Goal: Book appointment/travel/reservation

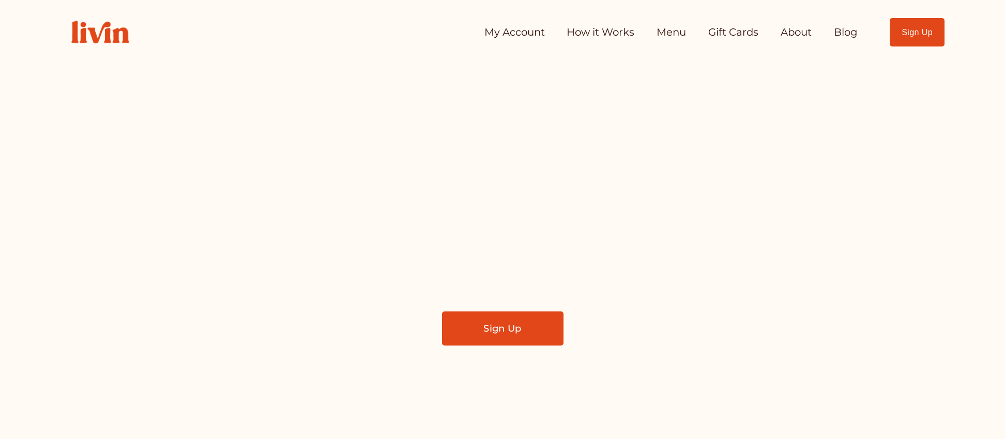
click at [524, 31] on link "My Account" at bounding box center [514, 32] width 60 height 21
click at [679, 34] on link "Menu" at bounding box center [670, 32] width 29 height 21
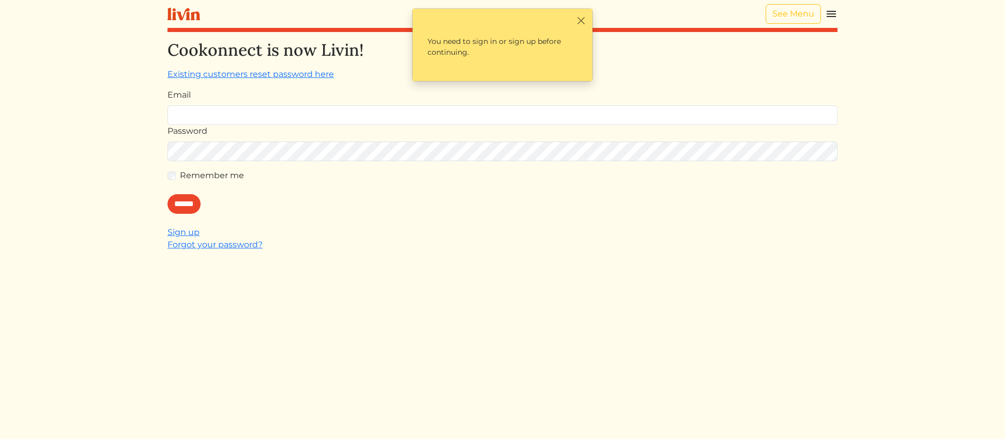
type input "**********"
click at [181, 214] on div "**********" at bounding box center [502, 259] width 670 height 439
click at [187, 209] on input "******" at bounding box center [183, 204] width 33 height 20
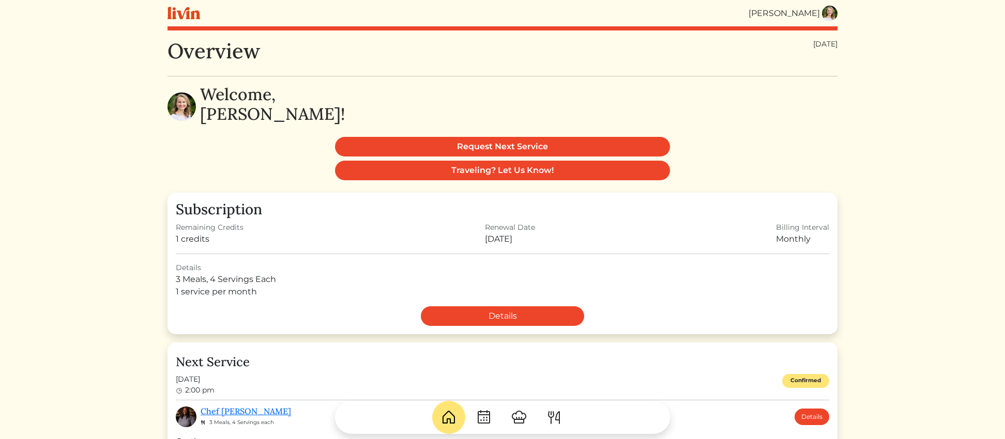
click at [186, 14] on img at bounding box center [183, 13] width 33 height 13
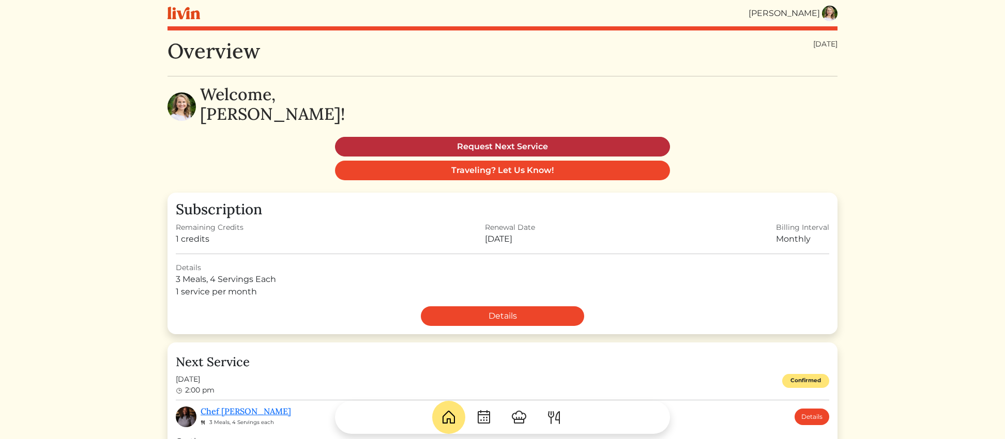
click at [510, 144] on link "Request Next Service" at bounding box center [502, 147] width 335 height 20
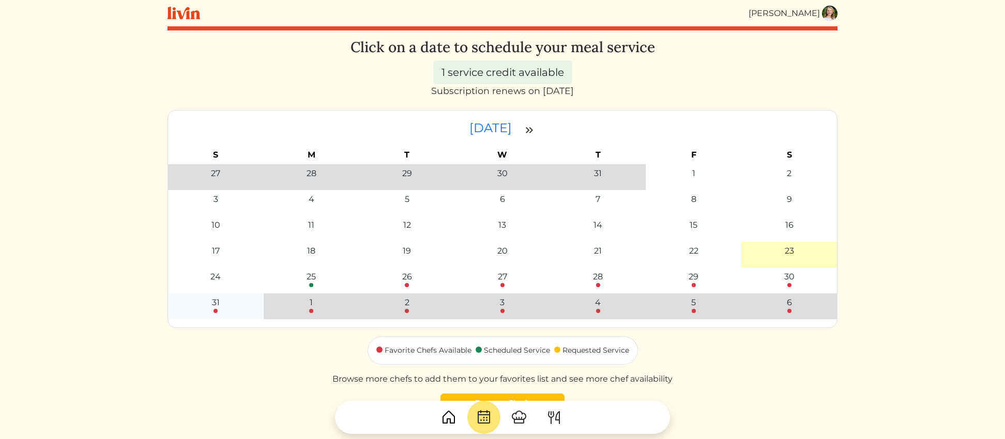
click at [215, 309] on div at bounding box center [215, 311] width 4 height 4
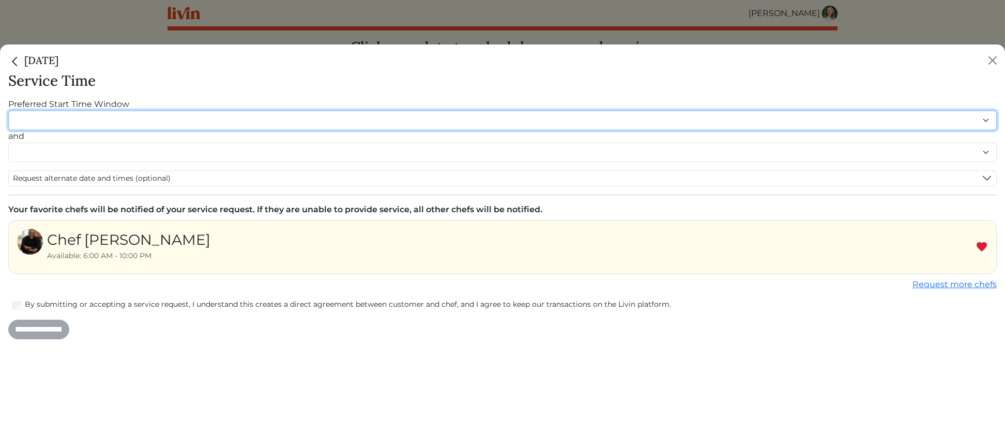
click at [71, 119] on select "******* ******* ******* ******* ******* ******* ******** ******** ******** ****…" at bounding box center [502, 121] width 988 height 20
select select "********"
click at [8, 111] on select "******* ******* ******* ******* ******* ******* ******** ******** ******** ****…" at bounding box center [502, 121] width 988 height 20
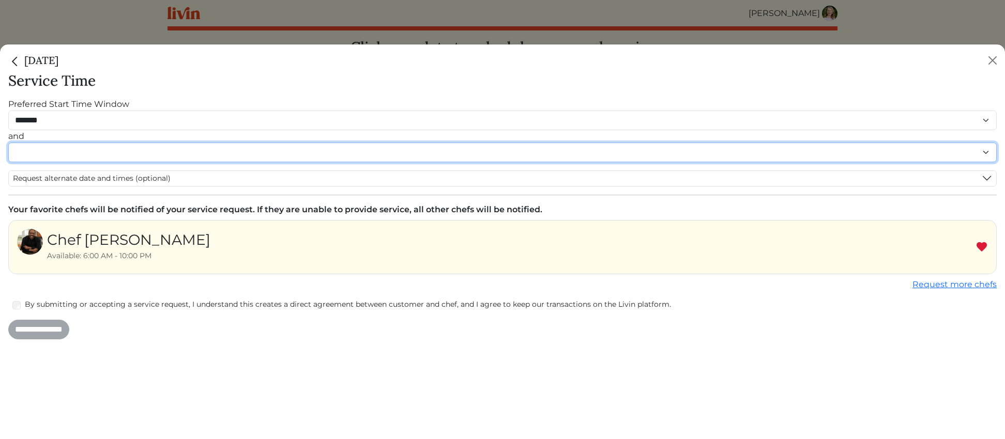
click at [181, 154] on select "******* ******* ******* ******* ******* ******* ******** ******** ******** ****…" at bounding box center [502, 153] width 988 height 20
select select "********"
click at [8, 153] on select "******* ******* ******* ******* ******* ******* ******** ******** ******** ****…" at bounding box center [502, 153] width 988 height 20
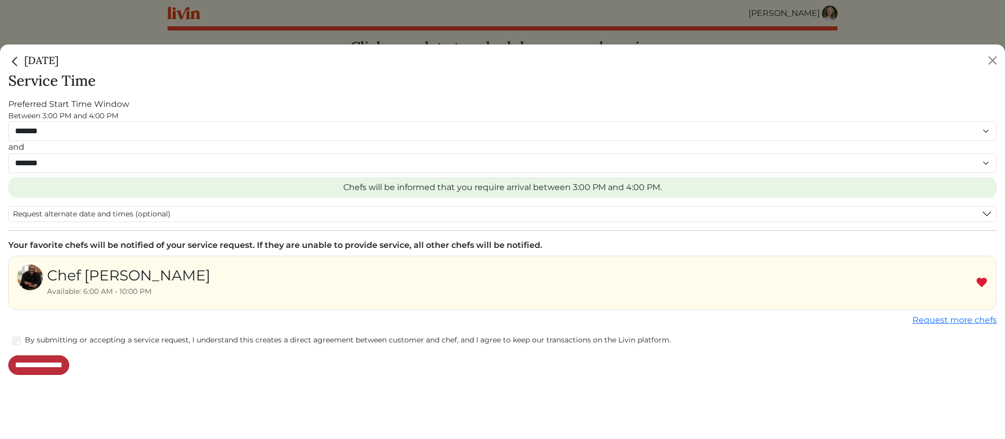
click at [28, 365] on input "**********" at bounding box center [38, 366] width 61 height 20
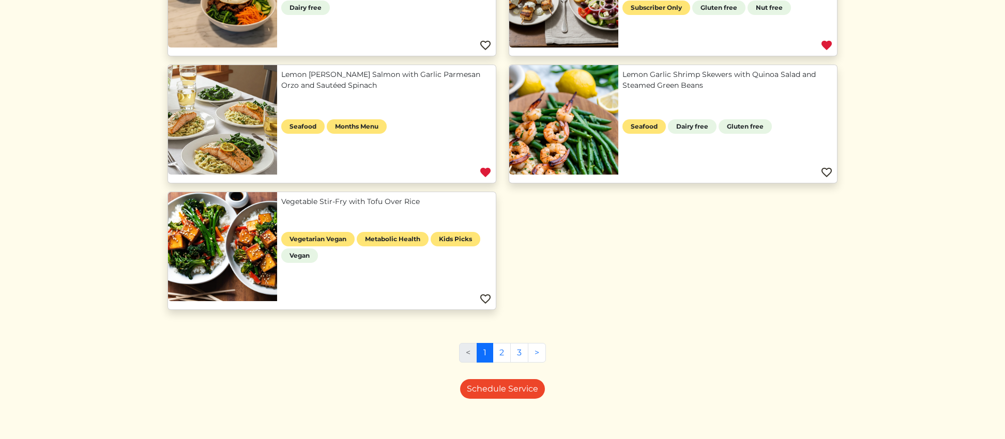
scroll to position [712, 0]
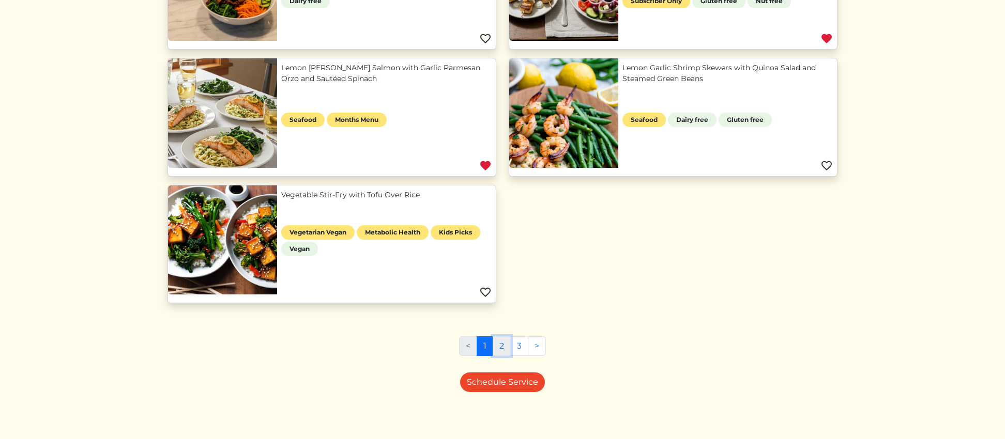
drag, startPoint x: 501, startPoint y: 350, endPoint x: 503, endPoint y: 345, distance: 5.6
click at [501, 350] on link "2" at bounding box center [502, 346] width 18 height 20
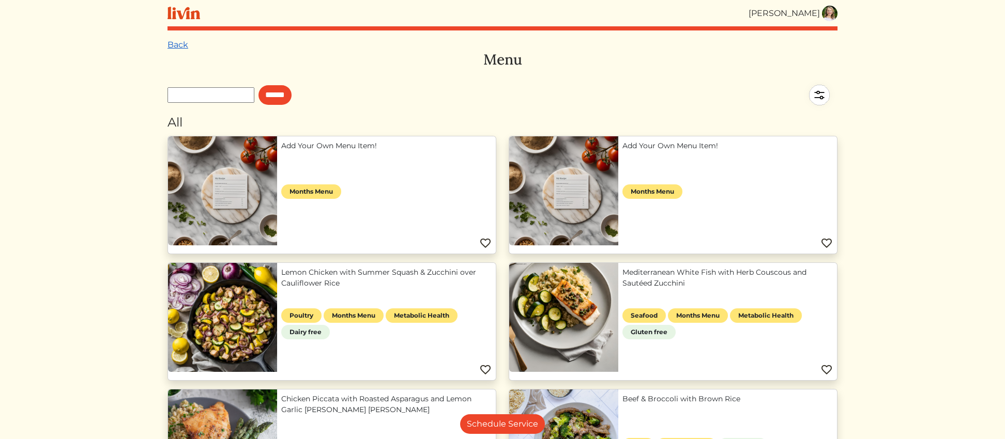
click at [174, 44] on link "Back" at bounding box center [177, 45] width 21 height 10
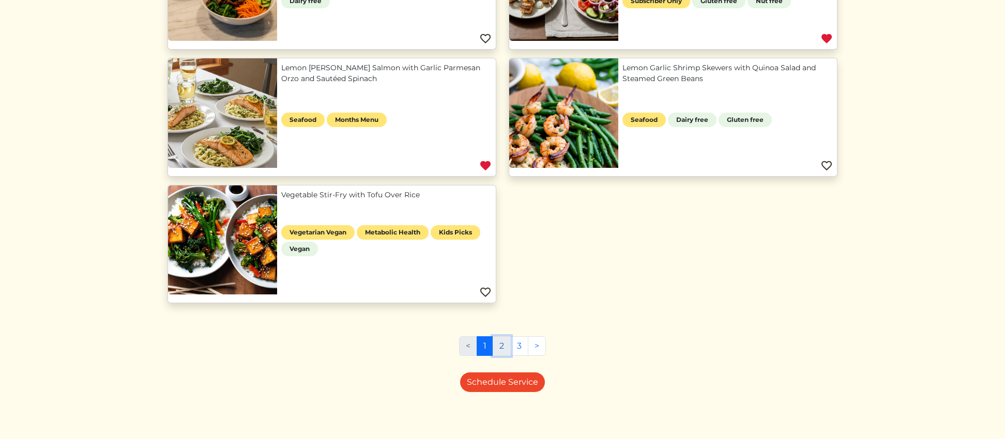
click at [506, 347] on link "2" at bounding box center [502, 346] width 18 height 20
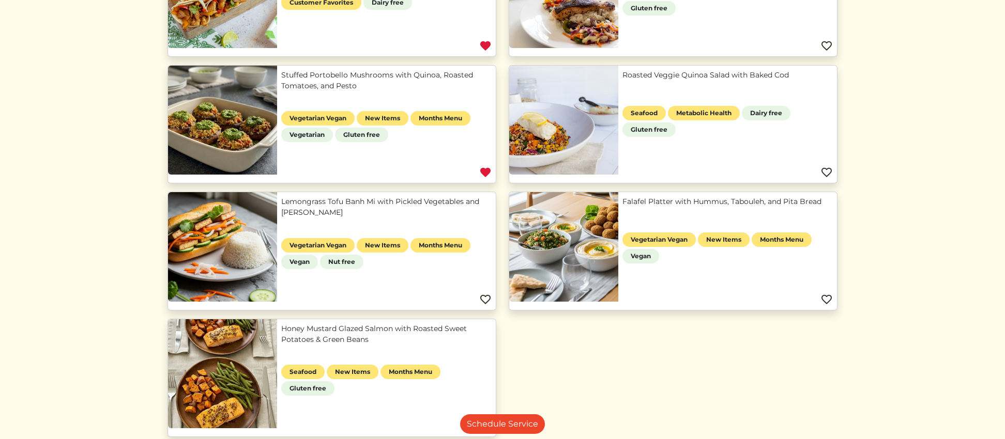
scroll to position [583, 0]
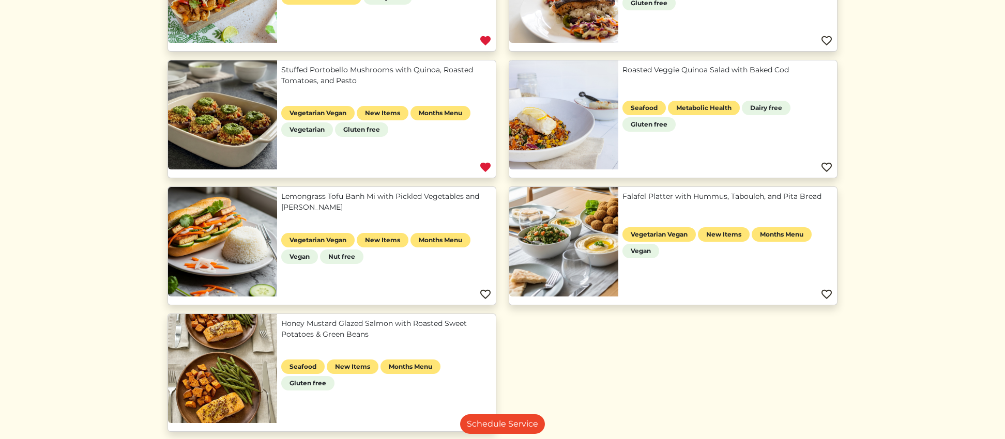
click at [369, 70] on link "Stuffed Portobello Mushrooms with Quinoa, Roasted Tomatoes, and Pesto" at bounding box center [386, 76] width 210 height 22
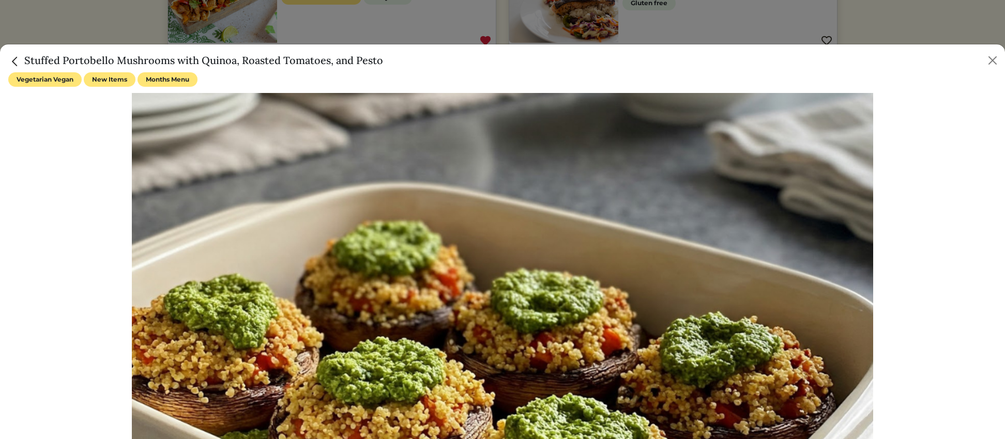
drag, startPoint x: 26, startPoint y: 58, endPoint x: 354, endPoint y: 68, distance: 327.9
click at [353, 68] on div "Stuffed Portobello Mushrooms with Quinoa, Roasted Tomatoes, and Pesto" at bounding box center [502, 58] width 1005 height 28
copy h5 "Stuffed Portobello Mushrooms with Quinoa, Roasted Tomatoes, and Pesto"
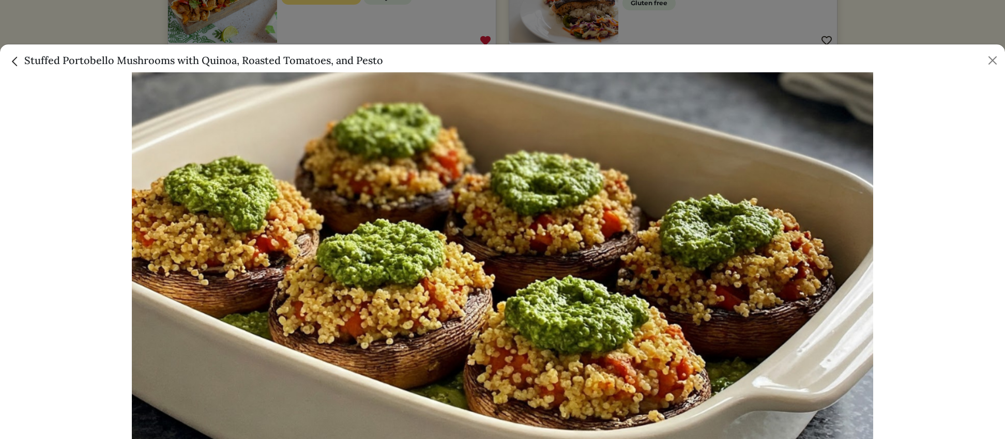
scroll to position [296, 0]
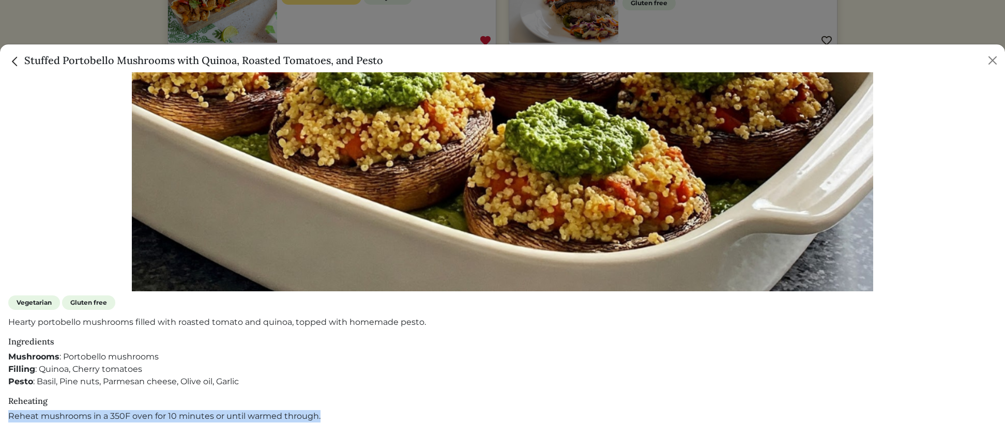
drag, startPoint x: 8, startPoint y: 417, endPoint x: 330, endPoint y: 423, distance: 321.6
click at [330, 423] on div "Vegetarian Vegan New Items Months Menu Vegetarian Gluten free Hearty portobello…" at bounding box center [502, 255] width 1005 height 367
copy p "Reheat mushrooms in a 350F oven for 10 minutes or until warmed through."
click at [14, 62] on img "Close" at bounding box center [14, 61] width 13 height 13
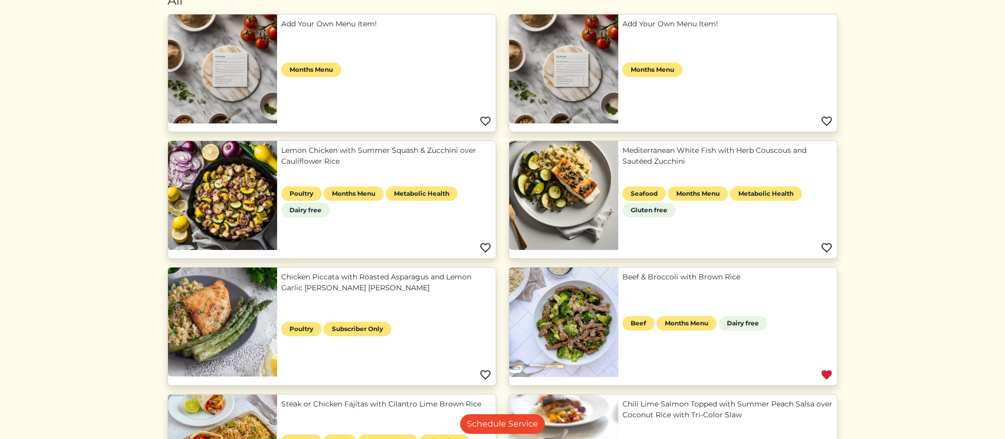
scroll to position [0, 0]
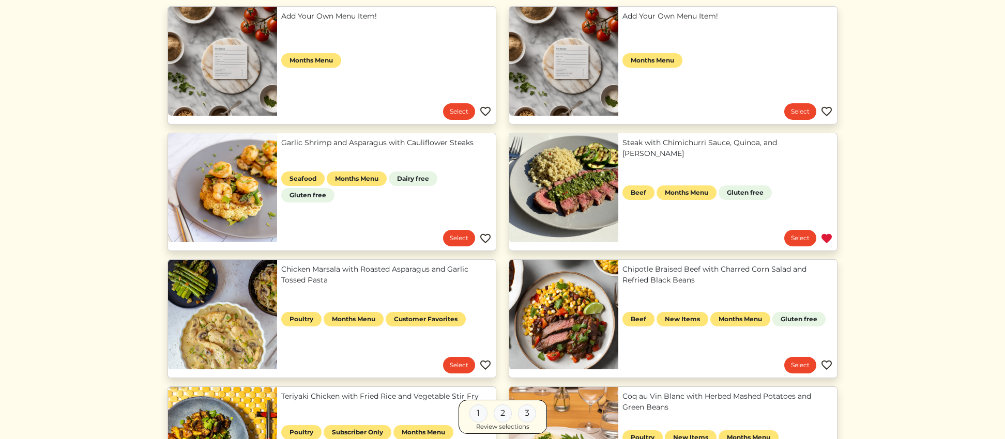
scroll to position [134, 0]
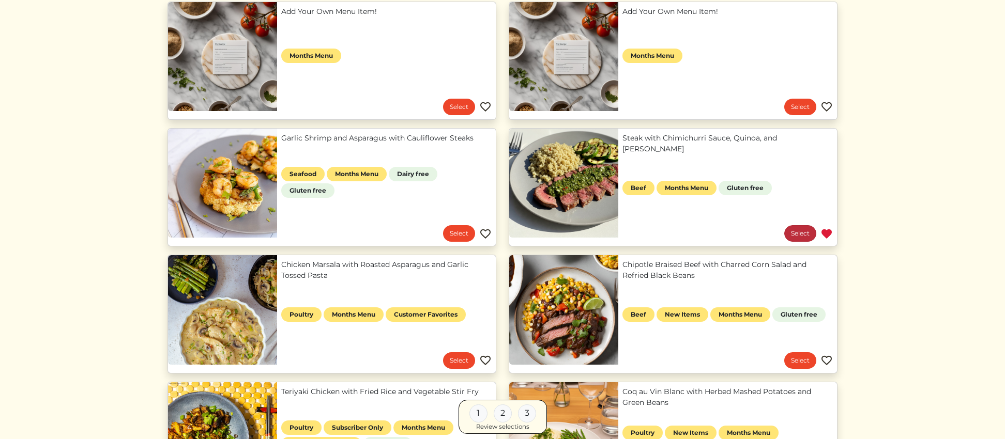
click at [802, 234] on link "Select" at bounding box center [800, 233] width 32 height 17
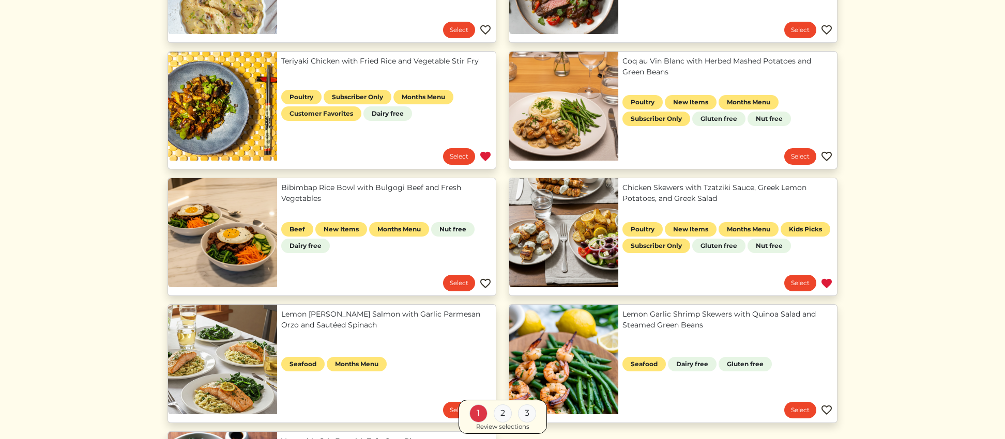
scroll to position [465, 0]
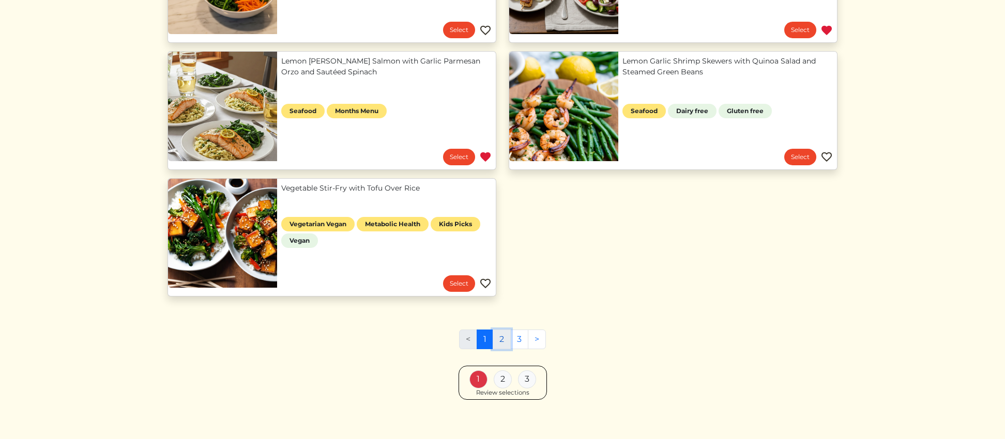
click at [499, 338] on link "2" at bounding box center [502, 340] width 18 height 20
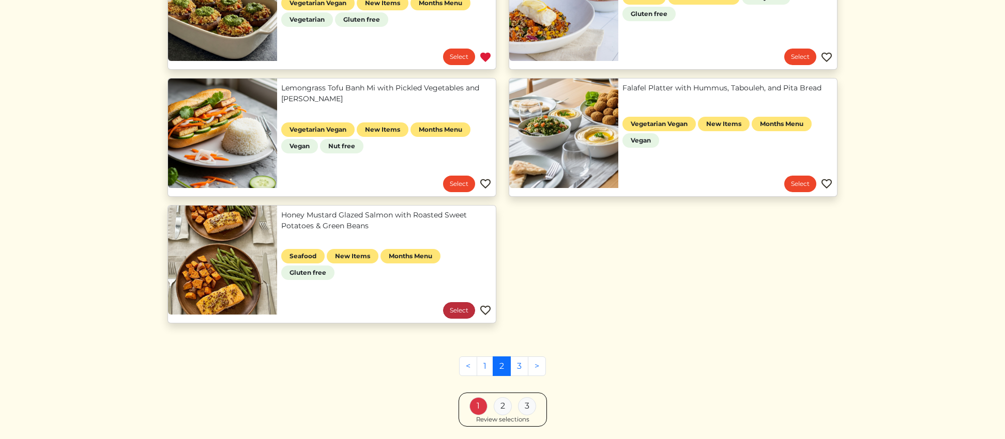
scroll to position [691, 0]
click at [458, 309] on link "Select" at bounding box center [459, 311] width 32 height 17
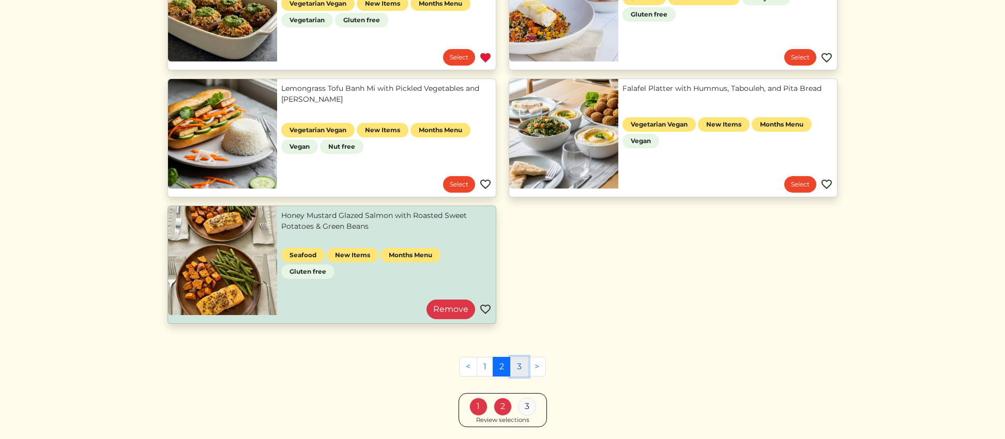
drag, startPoint x: 521, startPoint y: 366, endPoint x: 579, endPoint y: 330, distance: 69.1
click at [521, 366] on link "3" at bounding box center [519, 367] width 18 height 20
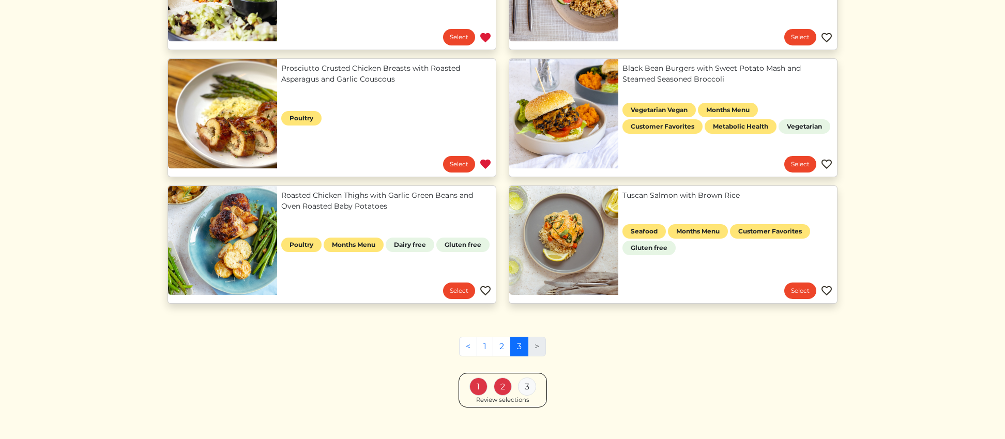
scroll to position [726, 0]
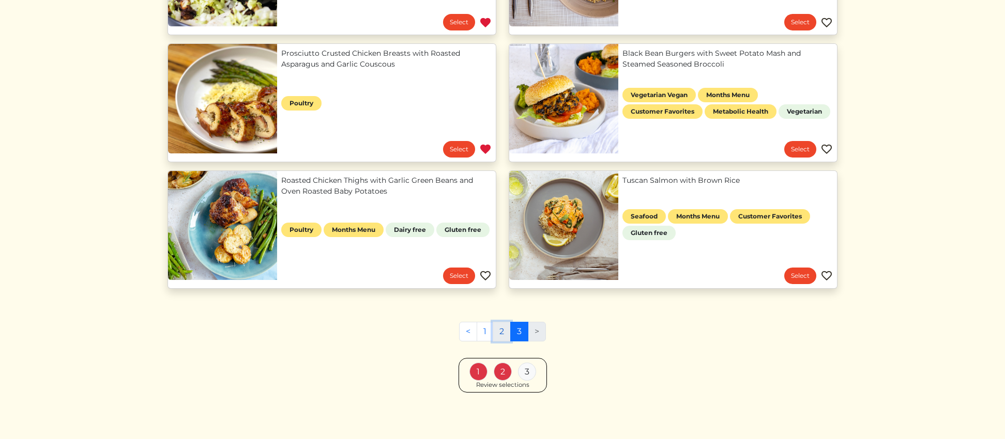
click at [504, 331] on link "2" at bounding box center [502, 332] width 18 height 20
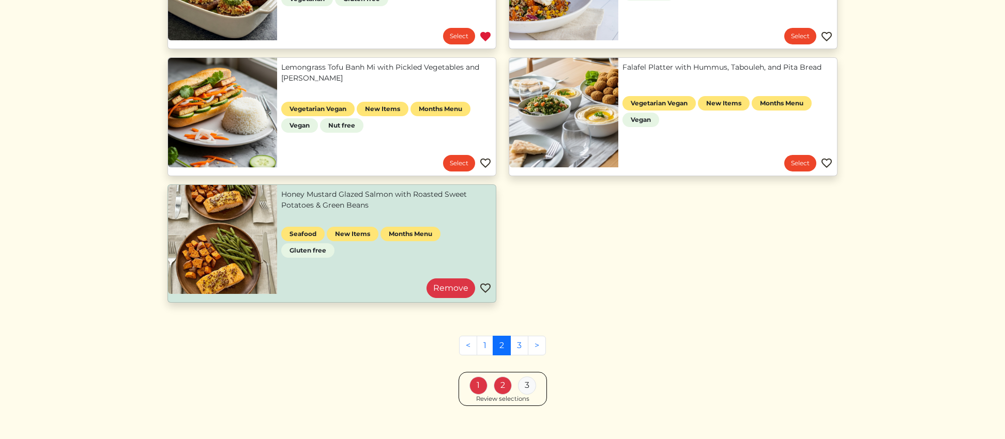
scroll to position [726, 0]
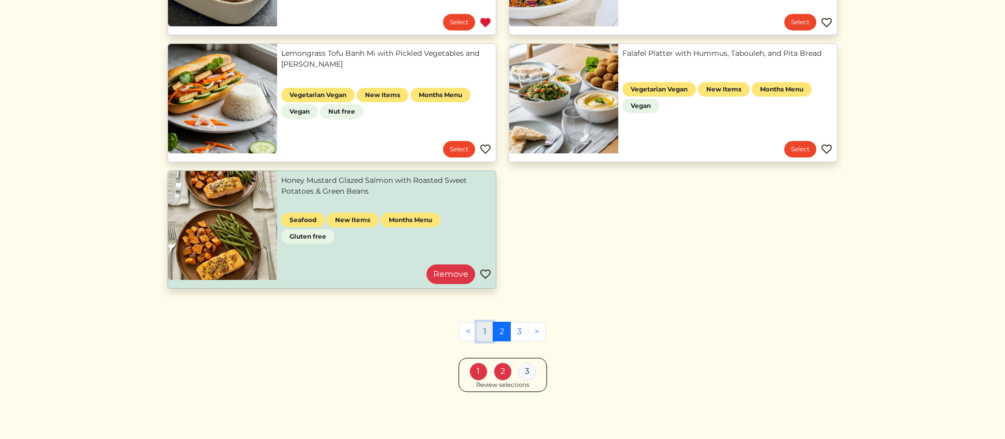
click at [482, 332] on link "1" at bounding box center [485, 332] width 17 height 20
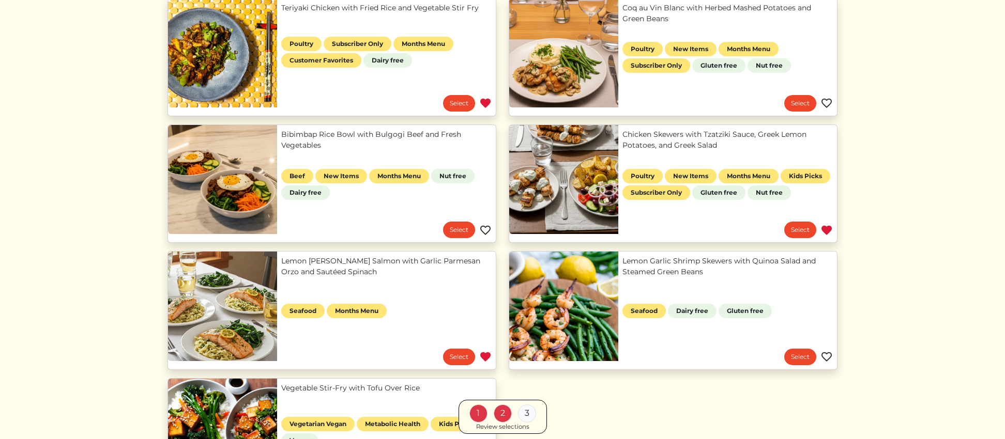
scroll to position [521, 0]
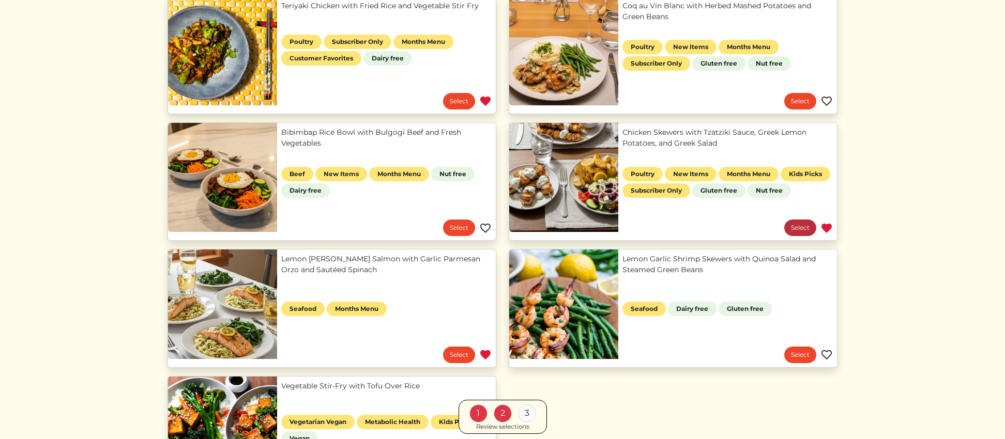
click at [797, 226] on link "Select" at bounding box center [800, 228] width 32 height 17
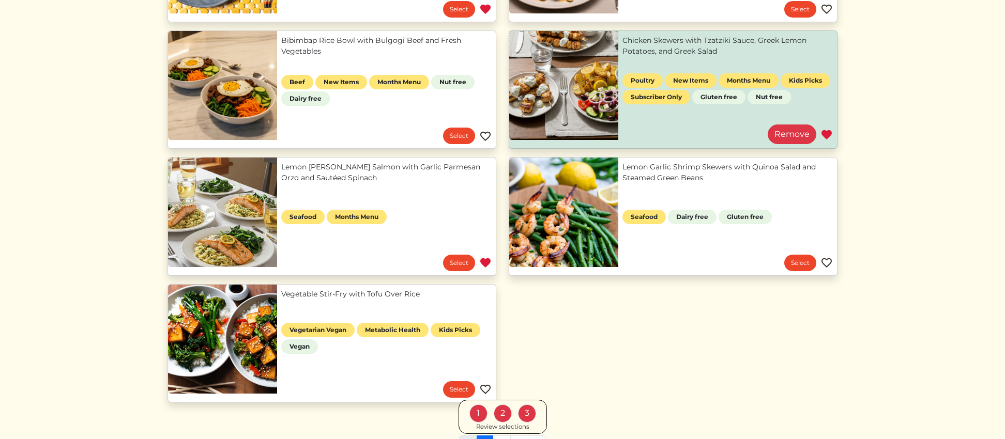
scroll to position [726, 0]
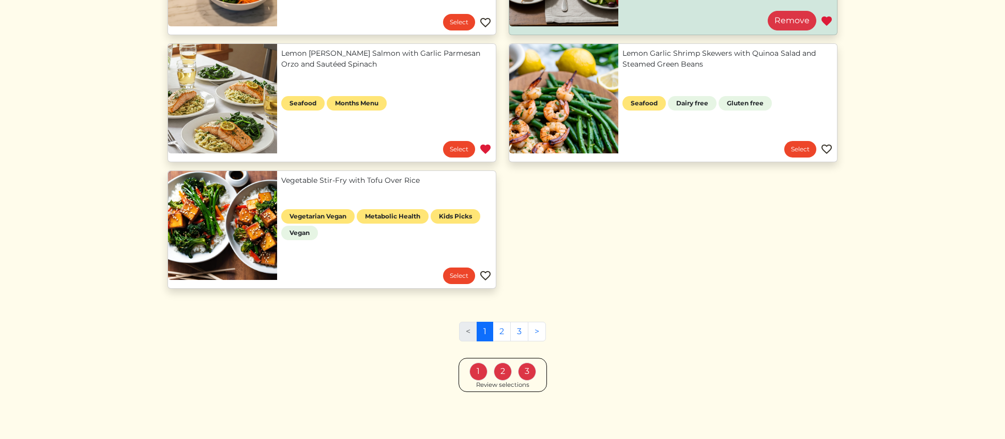
click at [486, 383] on div "Review selections" at bounding box center [502, 385] width 53 height 9
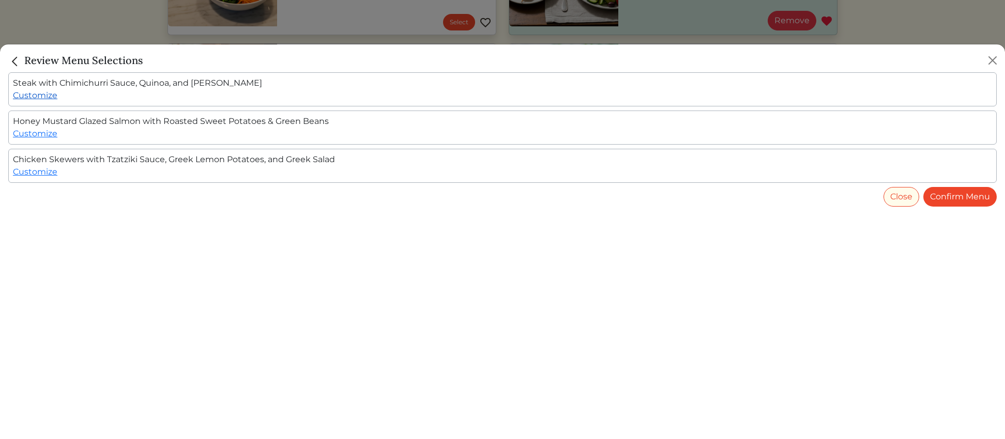
click at [41, 96] on link "Customize" at bounding box center [35, 95] width 44 height 10
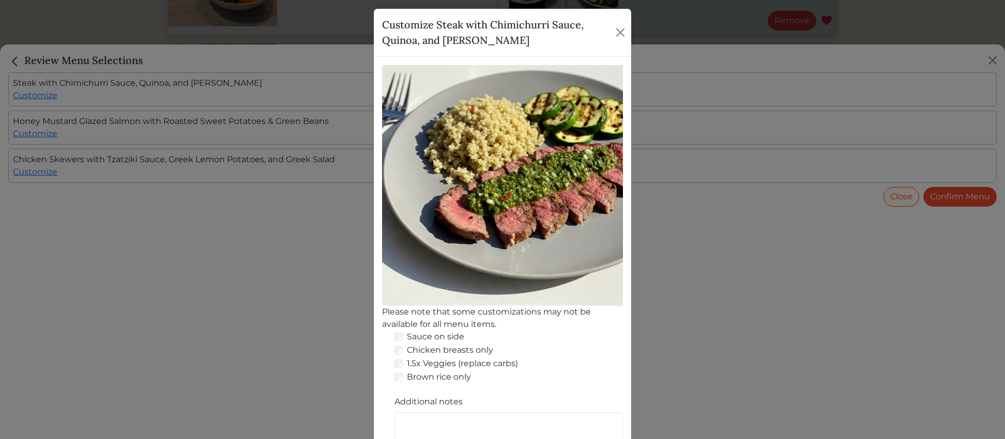
scroll to position [111, 0]
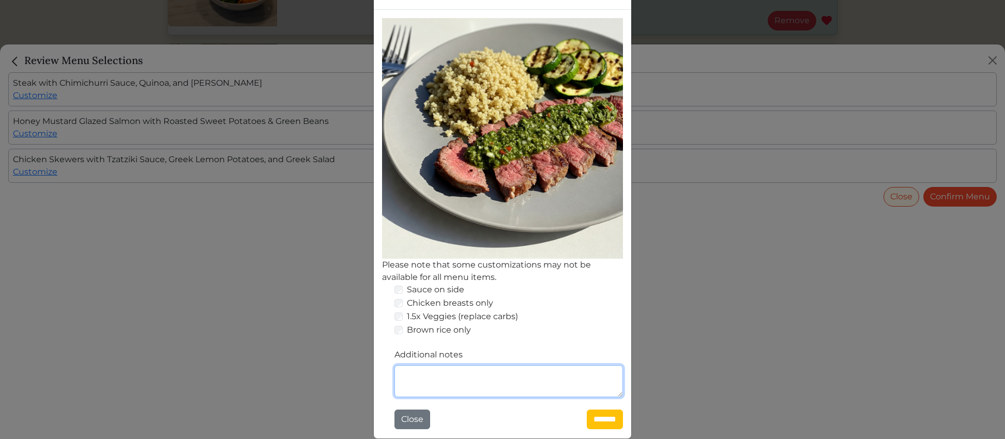
click at [460, 387] on textarea "Additional notes" at bounding box center [508, 381] width 228 height 32
type textarea "*"
type textarea "**********"
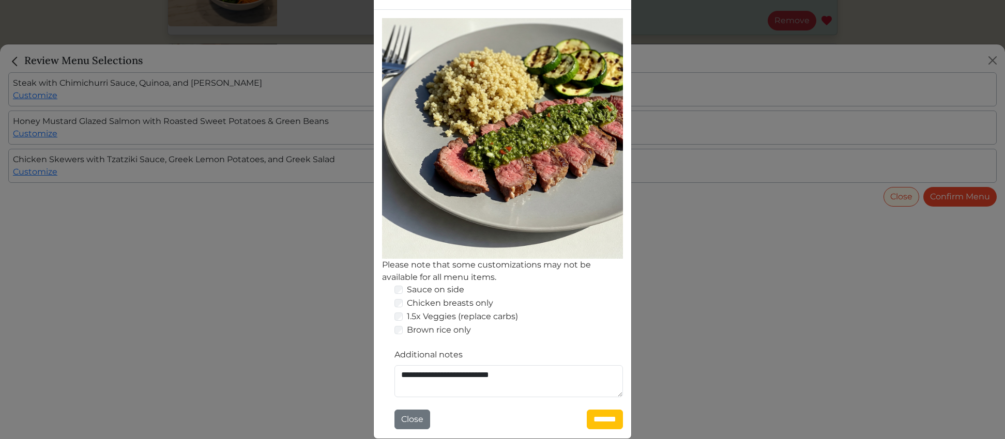
drag, startPoint x: 598, startPoint y: 421, endPoint x: 593, endPoint y: 419, distance: 5.4
click at [598, 421] on input "*******" at bounding box center [605, 420] width 36 height 20
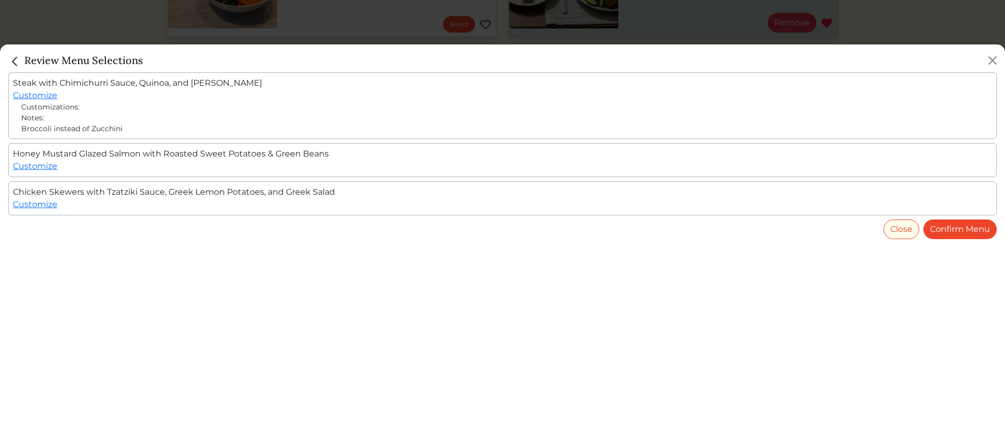
scroll to position [726, 0]
click at [945, 227] on link "Confirm Menu" at bounding box center [959, 230] width 73 height 20
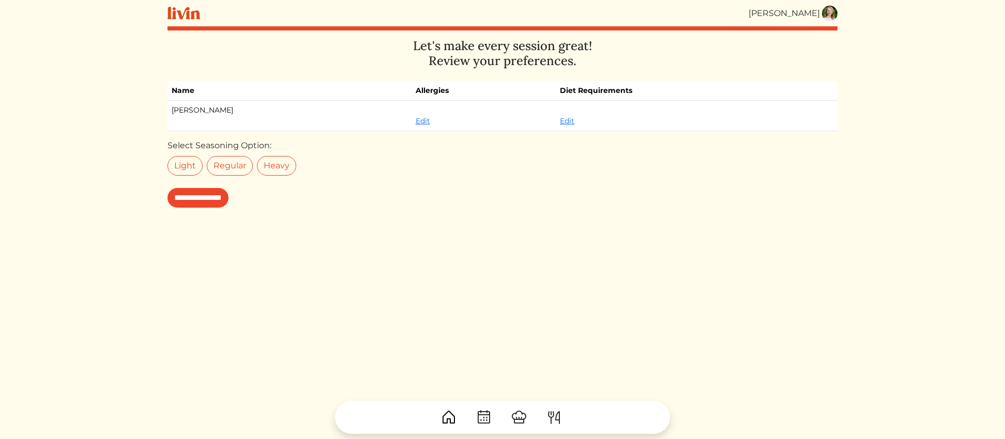
click at [215, 195] on input "**********" at bounding box center [197, 198] width 61 height 20
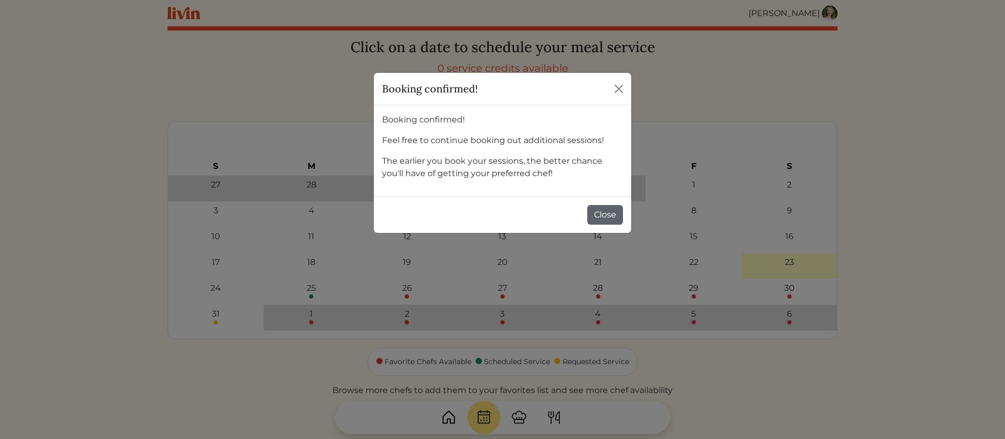
click at [604, 215] on button "Close" at bounding box center [605, 215] width 36 height 20
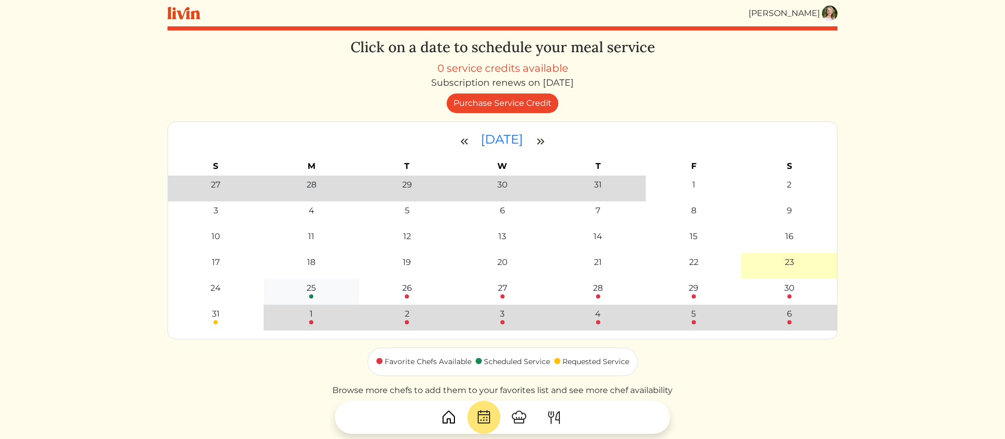
click at [309, 290] on div "25" at bounding box center [311, 288] width 9 height 12
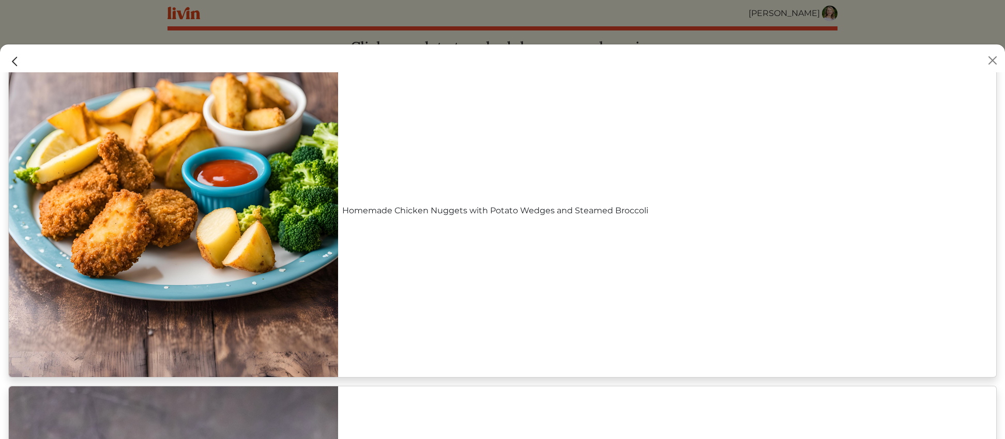
scroll to position [442, 0]
click at [394, 212] on link "Homemade Chicken Nuggets with Potato Wedges and Steamed Broccoli" at bounding box center [667, 210] width 650 height 12
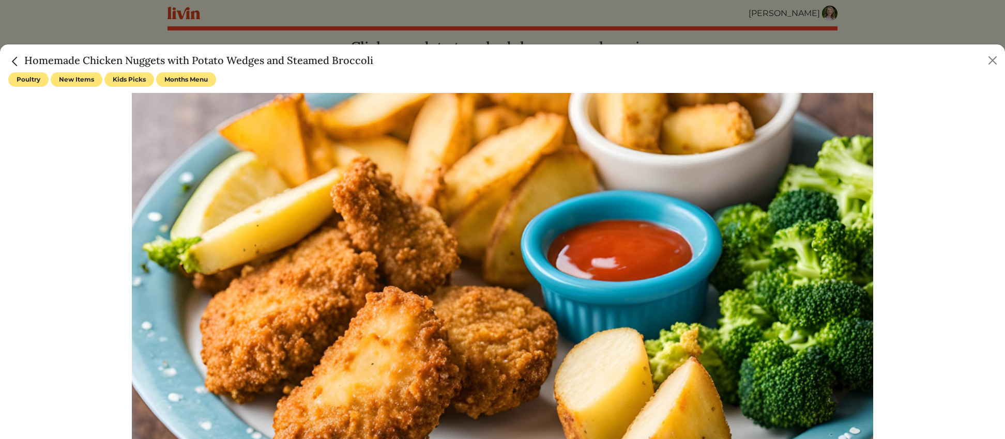
scroll to position [9, 0]
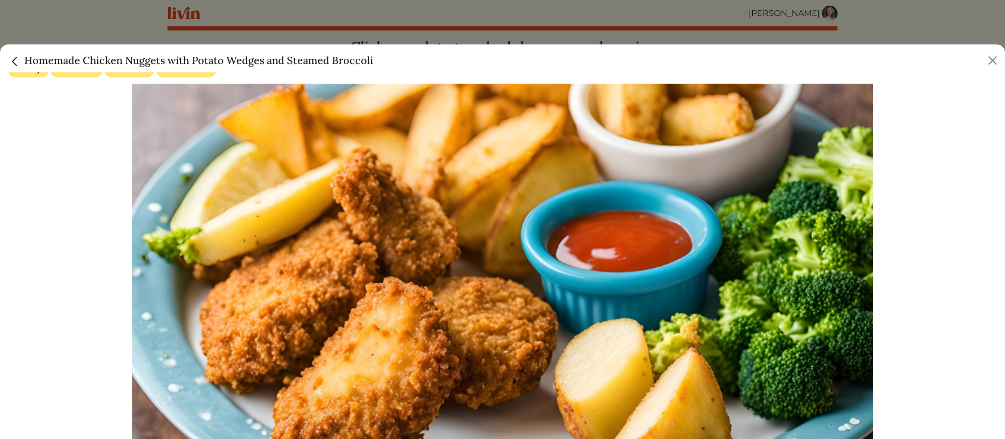
drag, startPoint x: 26, startPoint y: 59, endPoint x: 388, endPoint y: 62, distance: 361.3
click at [388, 62] on div "Homemade Chicken Nuggets with Potato Wedges and Steamed Broccoli" at bounding box center [502, 58] width 1005 height 28
copy h5 "Homemade Chicken Nuggets with Potato Wedges and Steamed Broccoli"
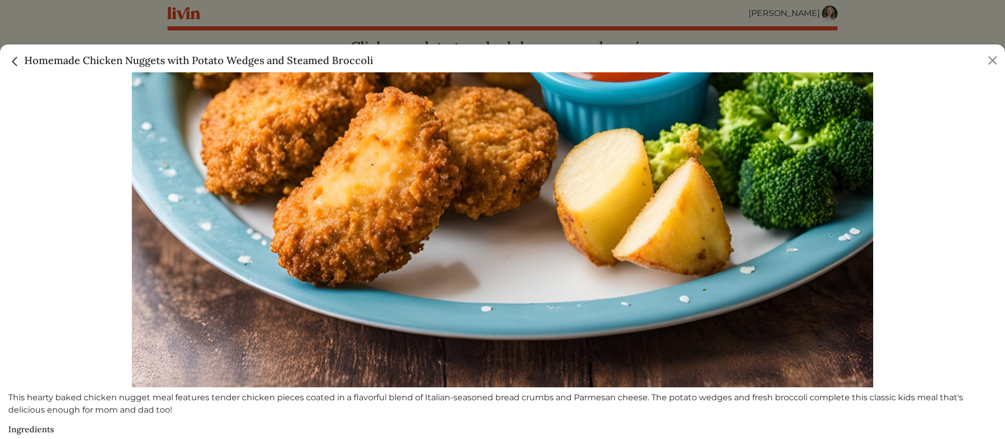
scroll to position [287, 0]
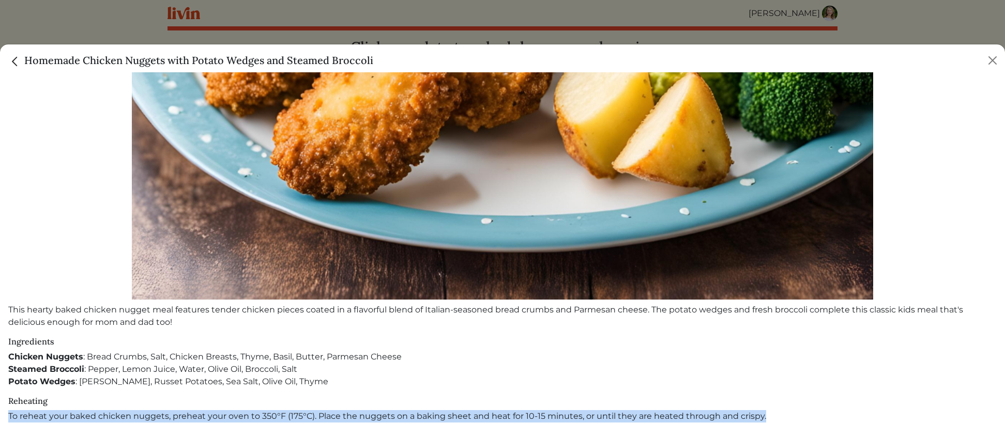
drag, startPoint x: 8, startPoint y: 417, endPoint x: 762, endPoint y: 425, distance: 754.7
click at [768, 426] on div "Poultry New Items Kids Picks Months Menu This hearty baked chicken nugget meal …" at bounding box center [502, 255] width 1005 height 367
copy p "To reheat your baked chicken nuggets, preheat your oven to 350°F (175°C). Place…"
drag, startPoint x: 16, startPoint y: 58, endPoint x: 62, endPoint y: 88, distance: 54.9
click at [16, 58] on img "Close" at bounding box center [14, 61] width 13 height 13
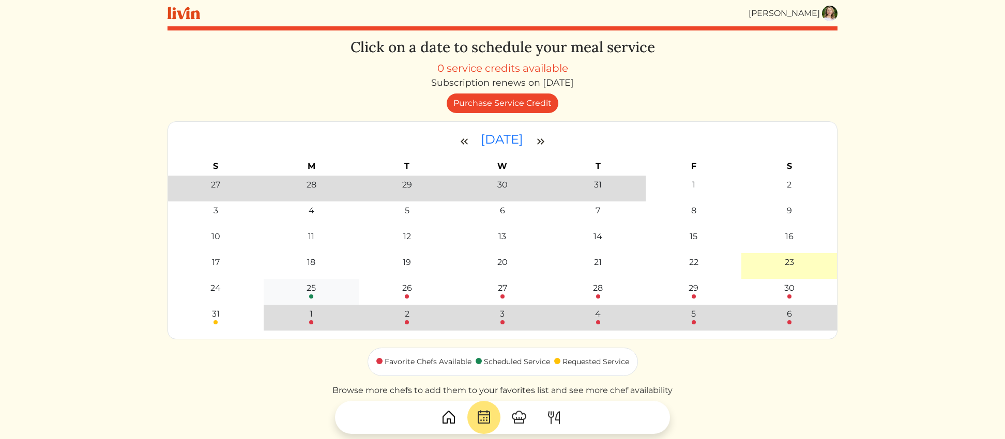
click at [315, 291] on div "25" at bounding box center [311, 288] width 9 height 12
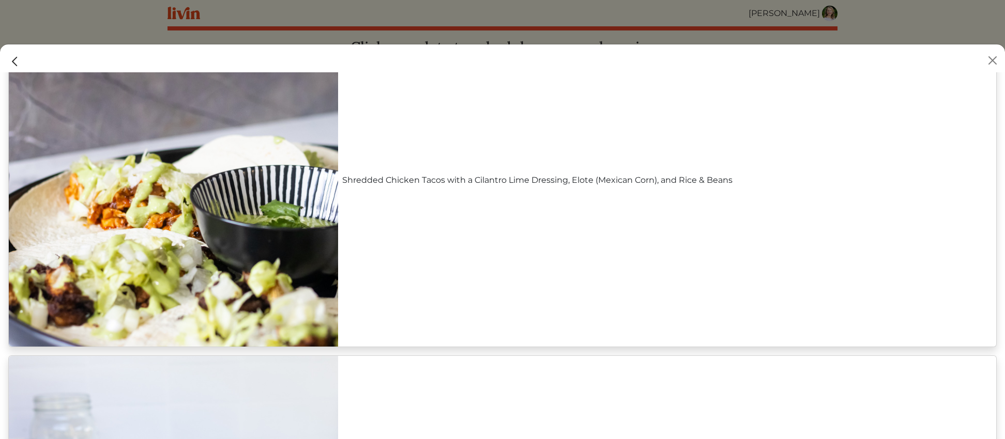
scroll to position [809, 0]
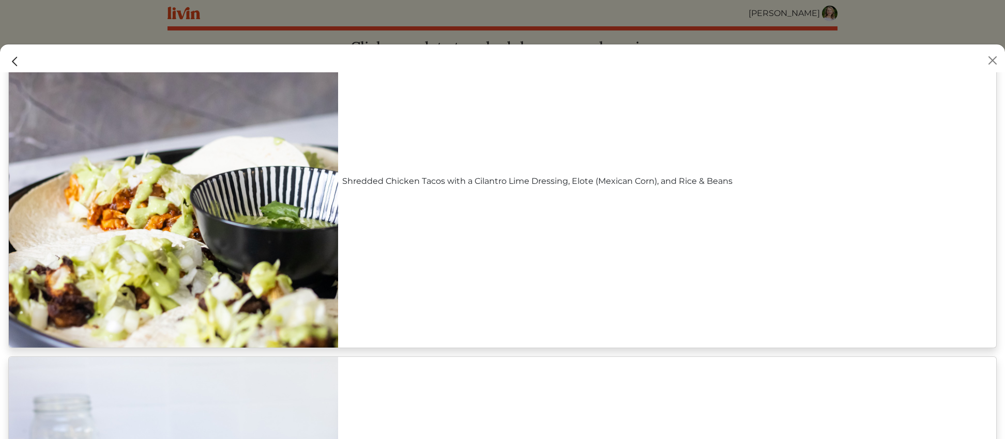
click at [410, 179] on link "Shredded Chicken Tacos with a Cilantro Lime Dressing, Elote (Mexican Corn), and…" at bounding box center [667, 181] width 650 height 12
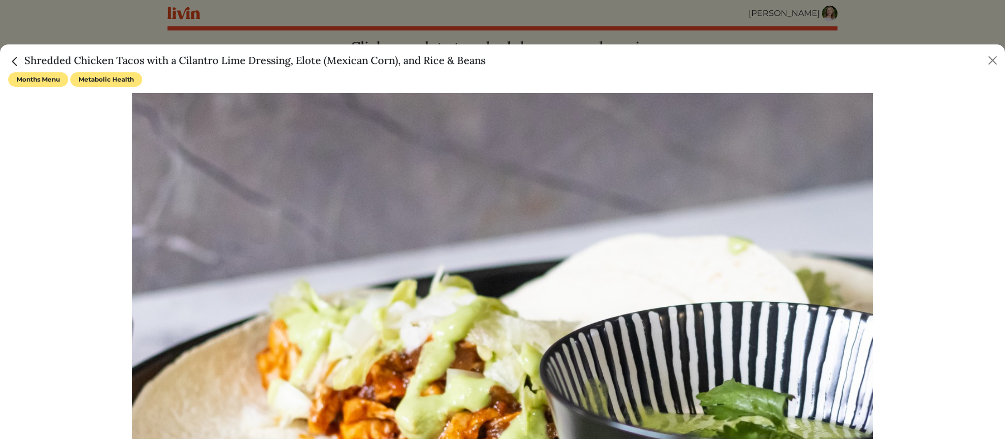
drag, startPoint x: 25, startPoint y: 59, endPoint x: 543, endPoint y: 64, distance: 517.9
click at [543, 64] on div "Shredded Chicken Tacos with a Cilantro Lime Dressing, Elote (Mexican Corn), and…" at bounding box center [502, 58] width 1005 height 28
copy h5 "Shredded Chicken Tacos with a Cilantro Lime Dressing, Elote (Mexican Corn), and…"
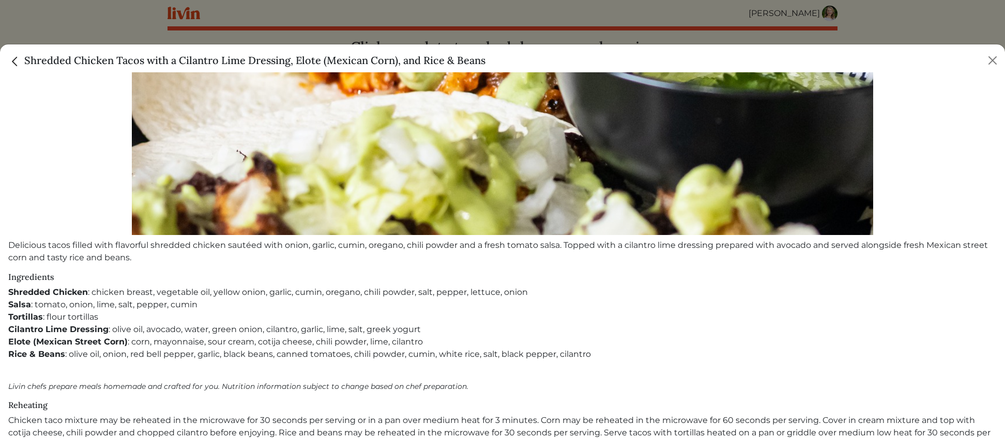
scroll to position [381, 0]
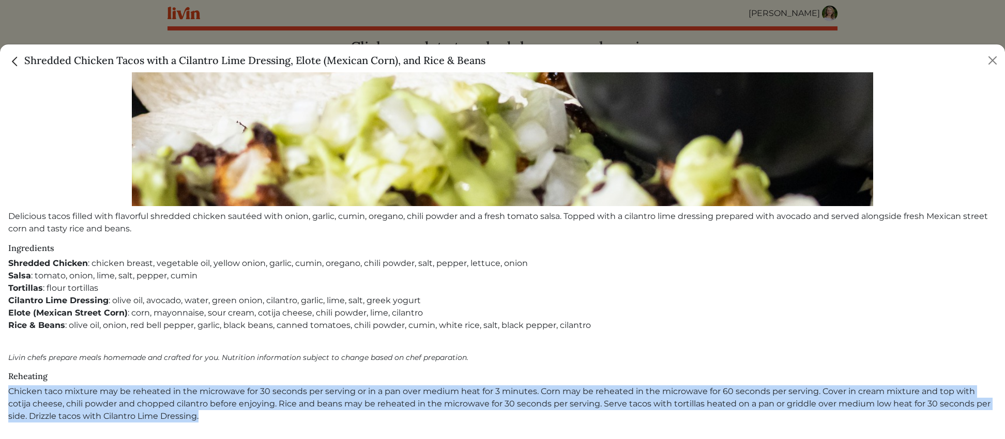
drag, startPoint x: 9, startPoint y: 391, endPoint x: 195, endPoint y: 412, distance: 187.7
click at [195, 412] on p "Chicken taco mixture may be reheated in the microwave for 30 seconds per servin…" at bounding box center [502, 404] width 988 height 37
copy p "Chicken taco mixture may be reheated in the microwave for 30 seconds per servin…"
click at [16, 62] on img "Close" at bounding box center [14, 61] width 13 height 13
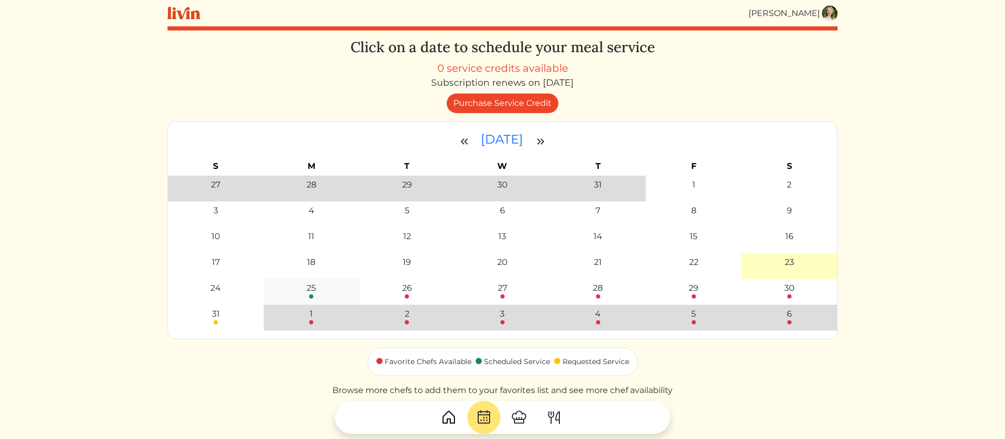
click at [310, 293] on div "25" at bounding box center [311, 288] width 9 height 12
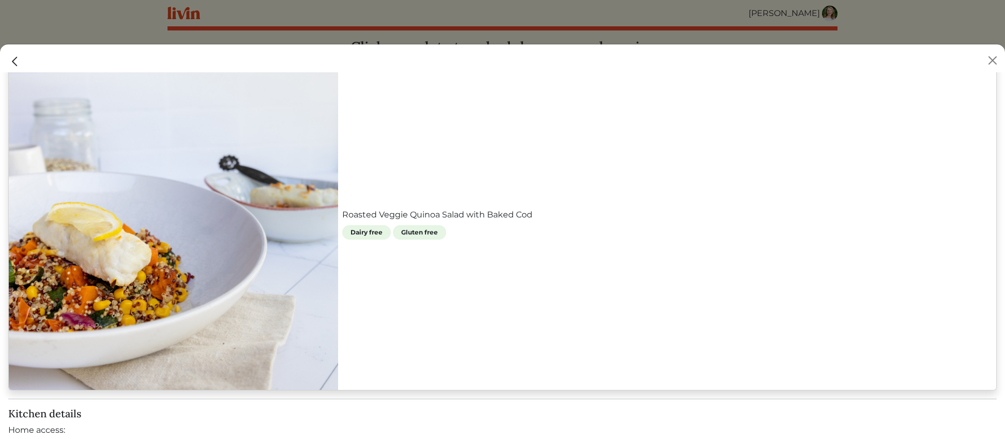
scroll to position [1121, 0]
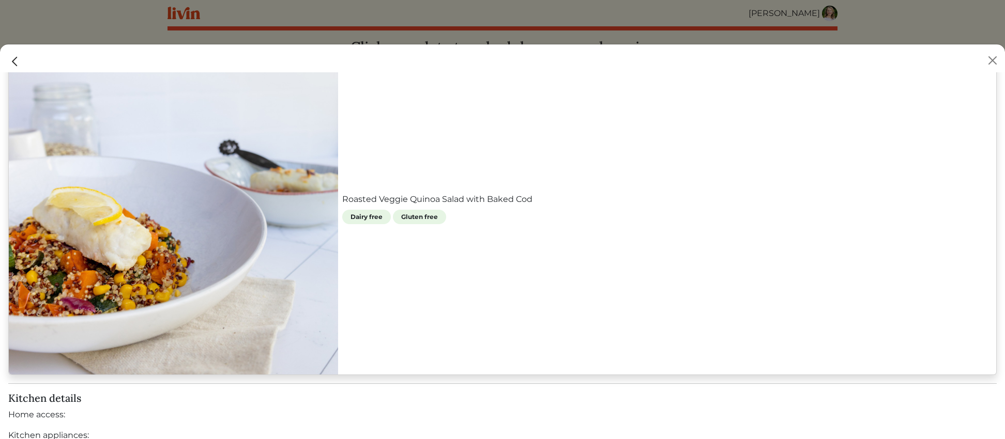
click at [382, 198] on link "Roasted Veggie Quinoa Salad with Baked Cod" at bounding box center [667, 199] width 650 height 12
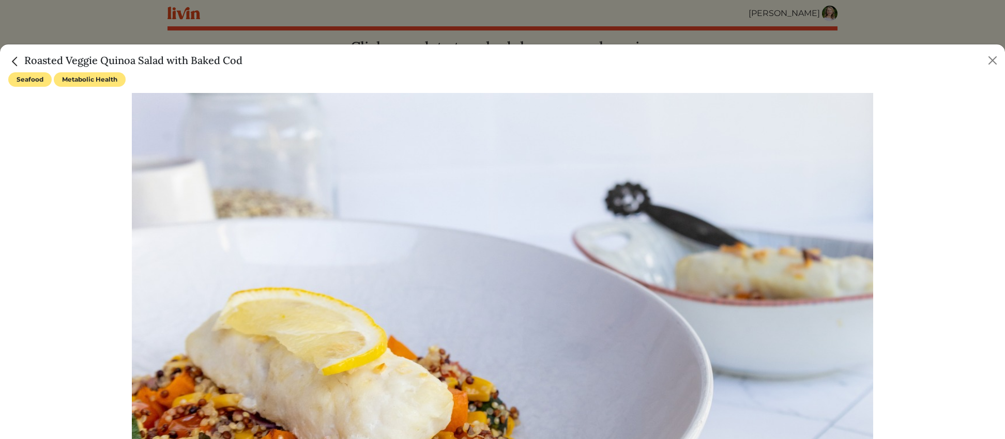
drag, startPoint x: 25, startPoint y: 59, endPoint x: 270, endPoint y: 58, distance: 244.5
click at [270, 58] on div "Roasted Veggie Quinoa Salad with Baked Cod" at bounding box center [502, 58] width 1005 height 28
copy h5 "Roasted Veggie Quinoa Salad with Baked Cod"
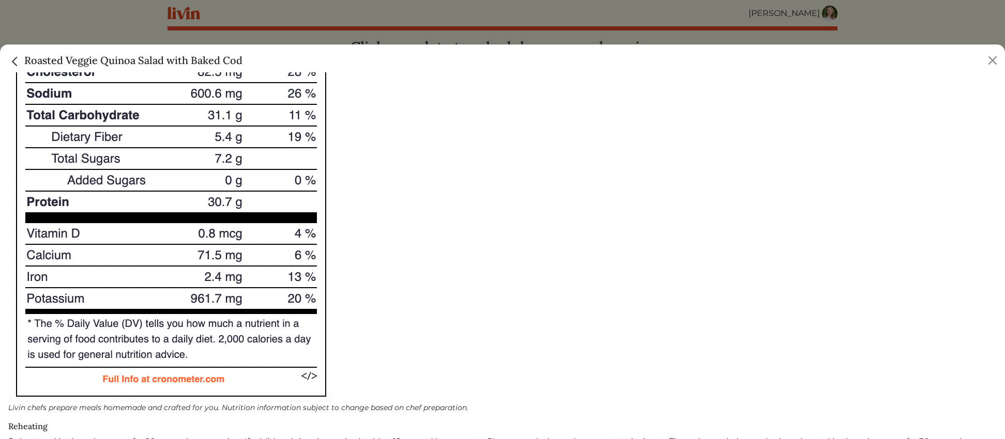
scroll to position [939, 0]
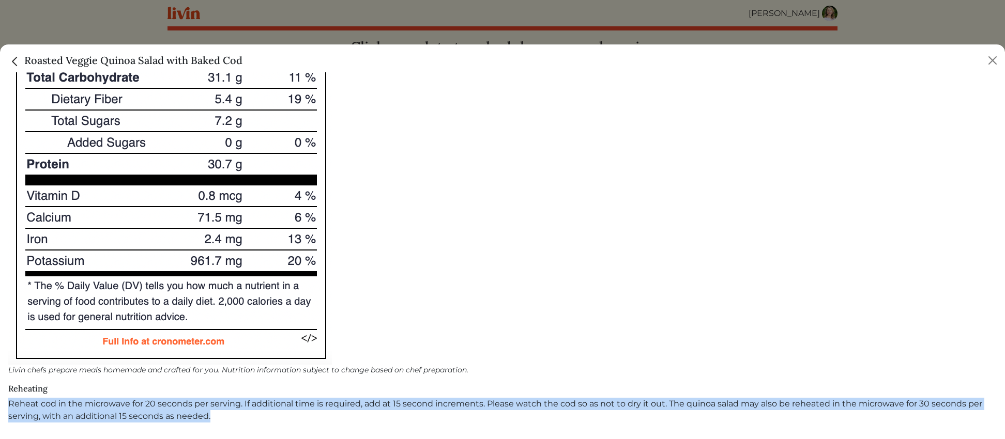
drag, startPoint x: 9, startPoint y: 403, endPoint x: 230, endPoint y: 421, distance: 222.0
click at [230, 421] on p "Reheat cod in the microwave for 20 seconds per serving. If additional time is r…" at bounding box center [502, 410] width 988 height 25
copy p "Reheat cod in the microwave for 20 seconds per serving. If additional time is r…"
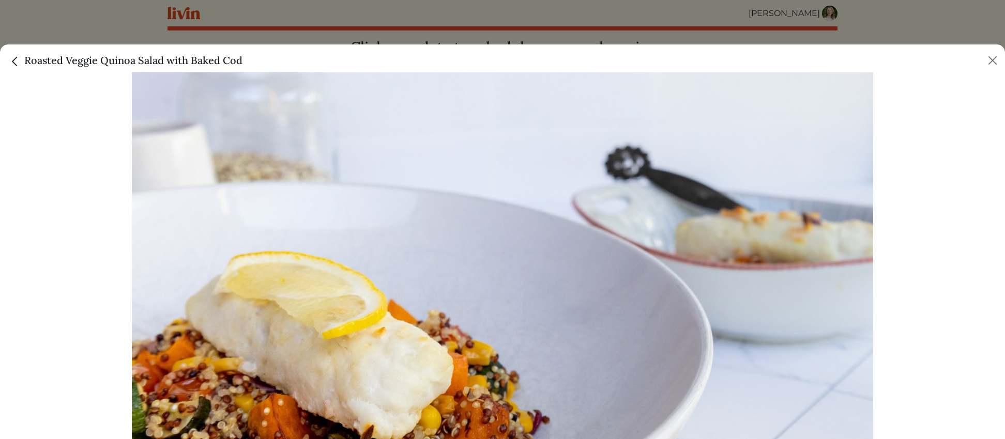
scroll to position [0, 0]
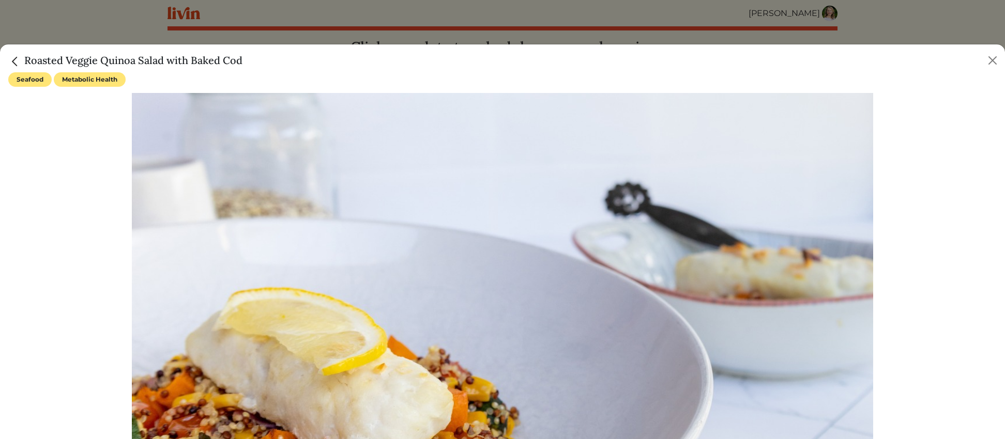
click at [13, 59] on img "Close" at bounding box center [14, 61] width 13 height 13
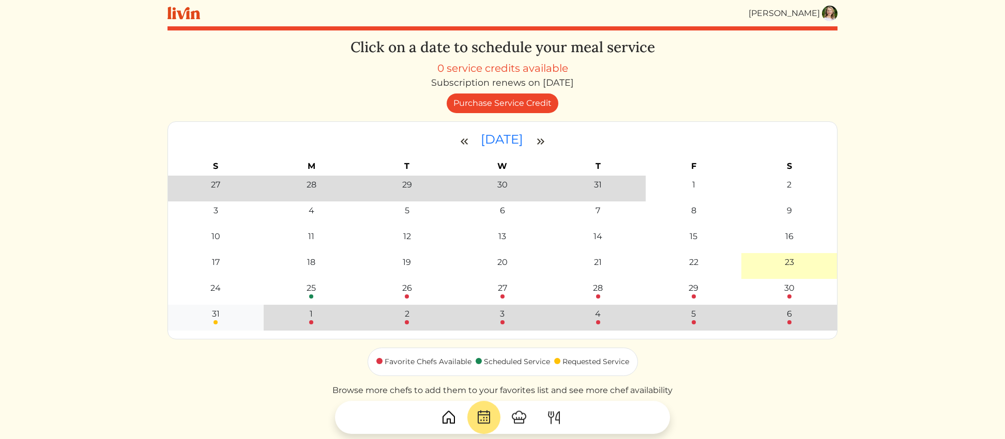
click at [210, 326] on td "31" at bounding box center [216, 318] width 96 height 26
click at [215, 323] on div at bounding box center [215, 322] width 4 height 4
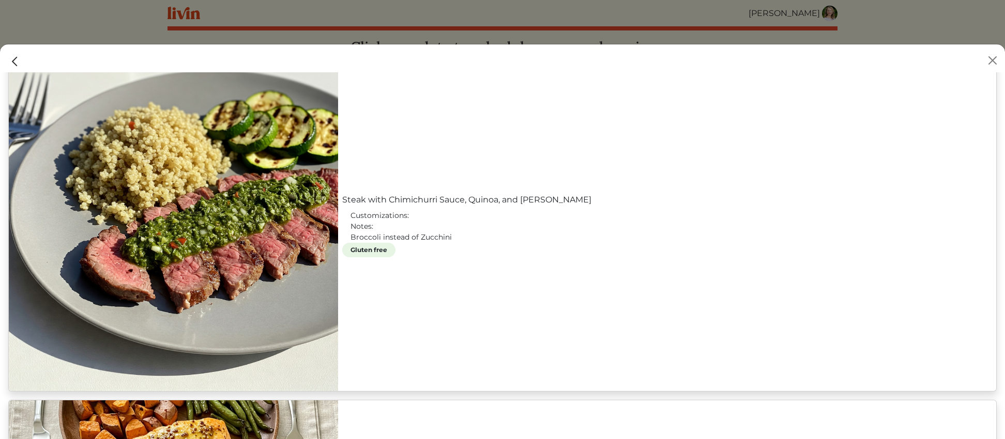
scroll to position [433, 0]
click at [342, 205] on link "Steak with Chimichurri Sauce, Quinoa, and [PERSON_NAME]" at bounding box center [667, 199] width 650 height 12
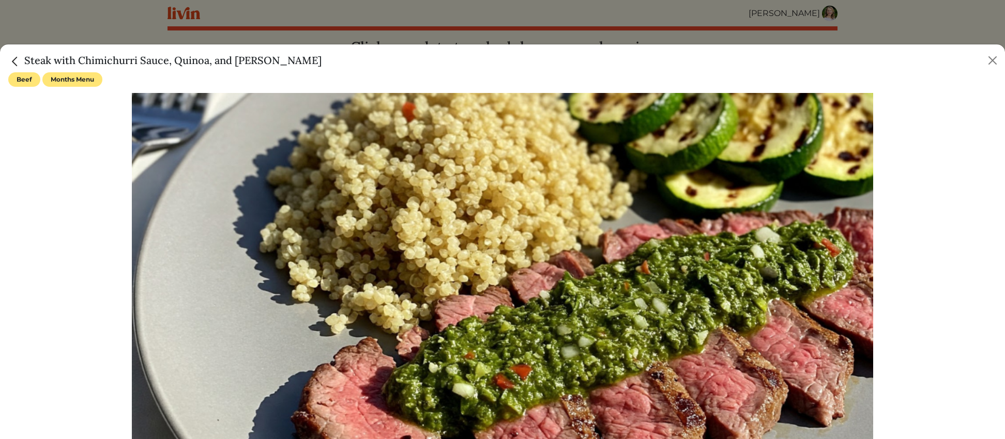
drag, startPoint x: 25, startPoint y: 59, endPoint x: 291, endPoint y: 63, distance: 265.7
click at [290, 63] on div "Steak with Chimichurri Sauce, Quinoa, and [PERSON_NAME]" at bounding box center [502, 58] width 1005 height 28
copy h5 "Steak with Chimichurri Sauce, Quinoa, and [PERSON_NAME]"
click at [89, 143] on div at bounding box center [502, 340] width 988 height 494
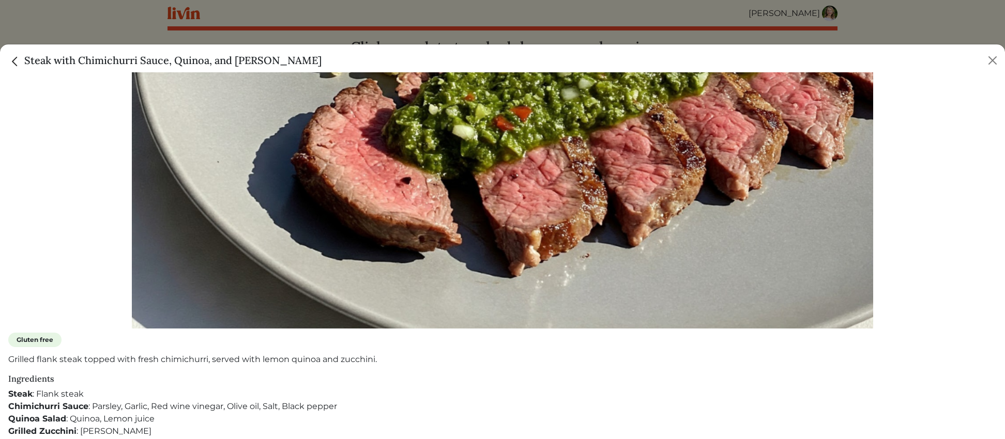
scroll to position [308, 0]
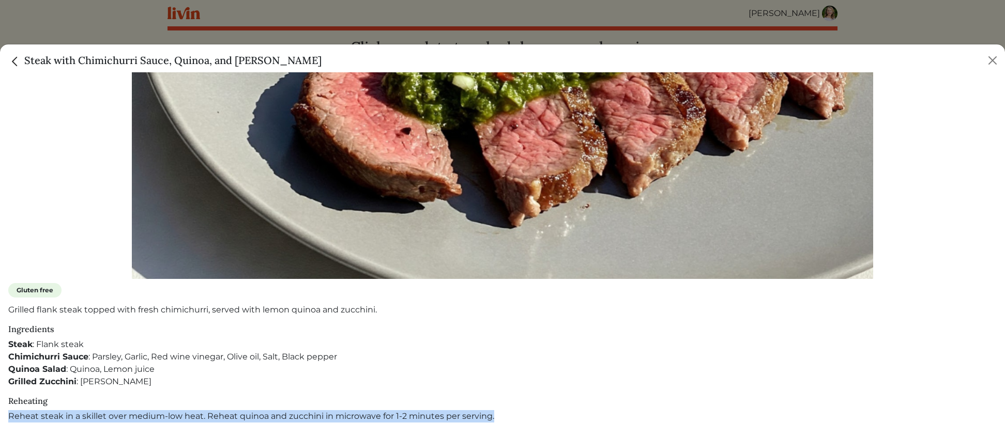
drag, startPoint x: 9, startPoint y: 418, endPoint x: 505, endPoint y: 427, distance: 496.3
click at [505, 427] on div "Beef Months Menu Gluten free Grilled flank steak topped with fresh chimichurri,…" at bounding box center [502, 255] width 1005 height 367
copy p "Reheat steak in a skillet over medium-low heat. Reheat quinoa and zucchini in m…"
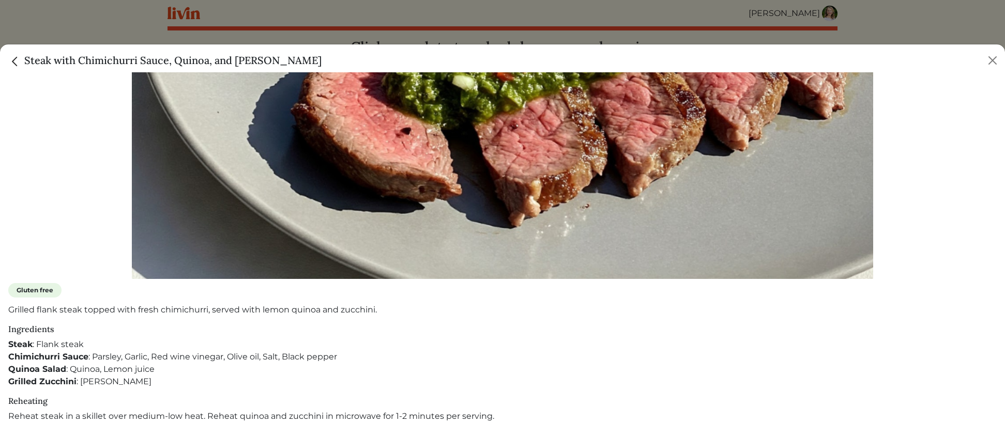
click at [35, 64] on h5 "Steak with Chimichurri Sauce, Quinoa, and [PERSON_NAME]" at bounding box center [164, 61] width 313 height 16
click at [19, 64] on img "Close" at bounding box center [14, 61] width 13 height 13
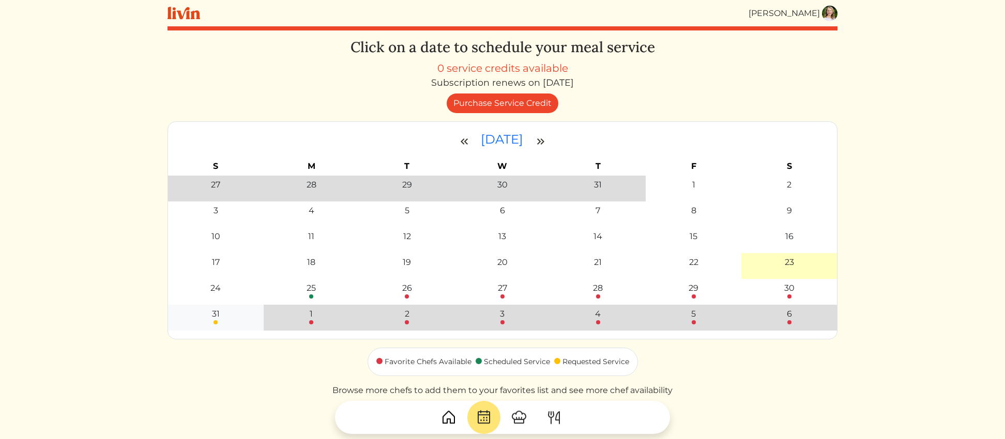
click at [224, 316] on div "31" at bounding box center [215, 316] width 89 height 17
click at [217, 317] on div "31" at bounding box center [216, 314] width 8 height 12
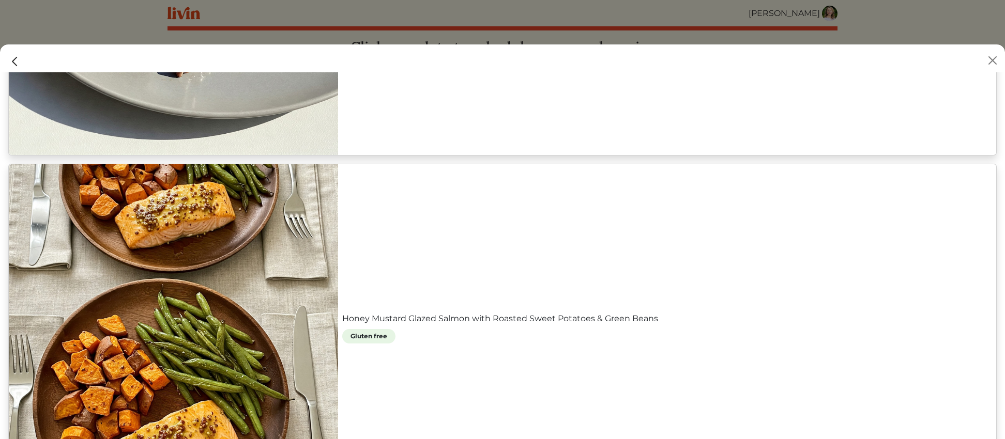
scroll to position [675, 0]
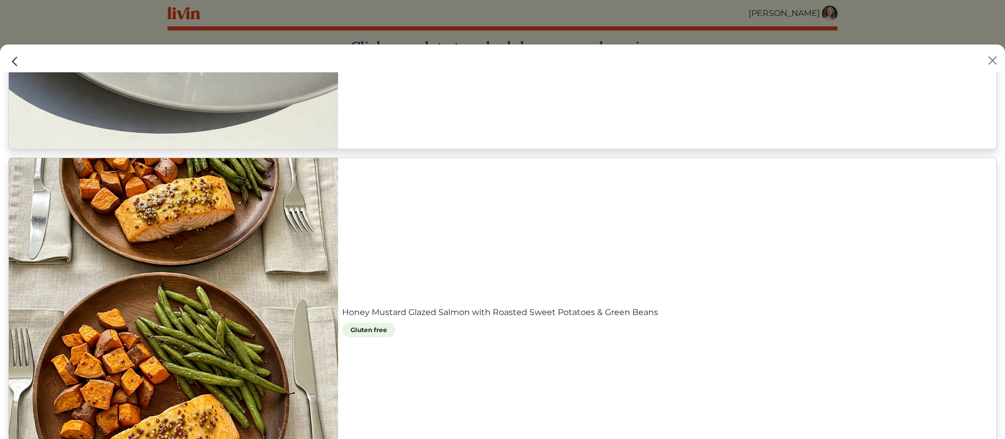
click at [397, 316] on link "Honey Mustard Glazed Salmon with Roasted Sweet Potatoes & Green Beans" at bounding box center [667, 313] width 650 height 12
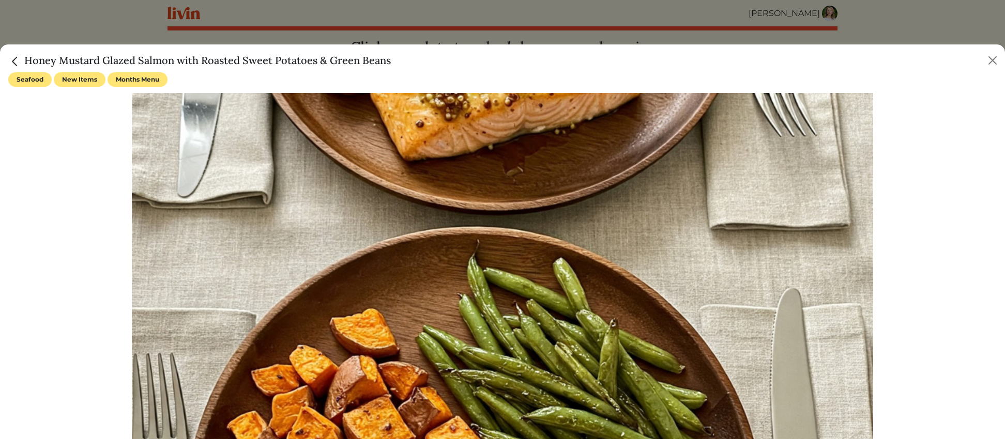
drag, startPoint x: 25, startPoint y: 59, endPoint x: 397, endPoint y: 59, distance: 371.6
click at [396, 59] on div "Honey Mustard Glazed Salmon with Roasted Sweet Potatoes & Green Beans" at bounding box center [502, 58] width 1005 height 28
copy h5 "Honey Mustard Glazed Salmon with Roasted Sweet Potatoes & Green Beans"
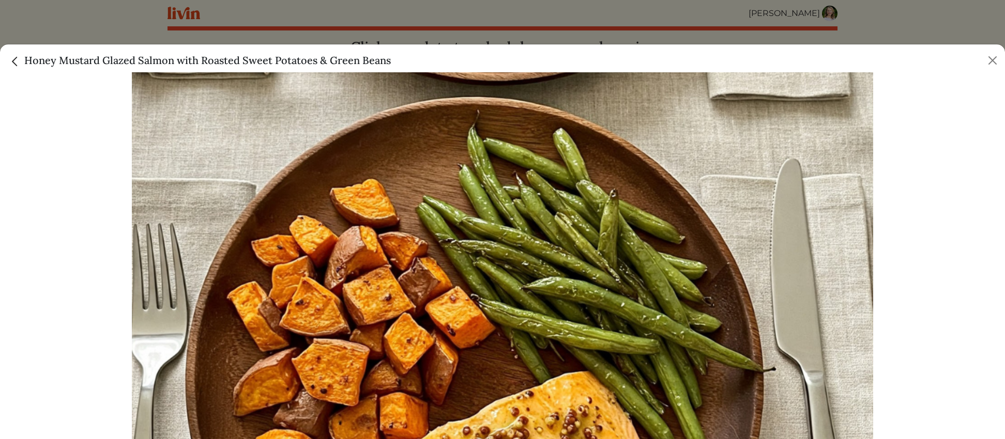
scroll to position [308, 0]
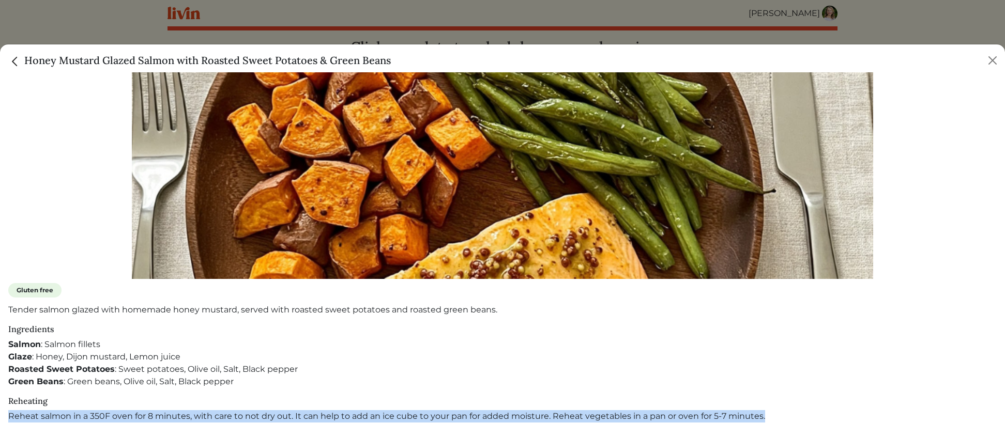
drag, startPoint x: 6, startPoint y: 416, endPoint x: 776, endPoint y: 411, distance: 769.7
click at [776, 411] on div "Seafood New Items Months Menu Gluten free Tender salmon glazed with homemade ho…" at bounding box center [502, 255] width 1005 height 367
copy p "Reheat salmon in a 350F oven for 8 minutes, with care to not dry out. It can he…"
click at [18, 62] on img "Close" at bounding box center [14, 61] width 13 height 13
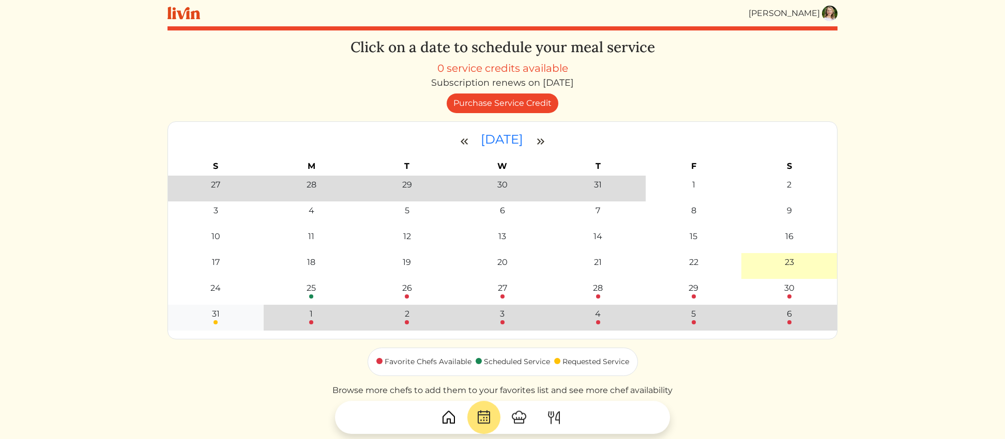
click at [210, 322] on div "31" at bounding box center [215, 316] width 89 height 17
click at [215, 322] on div at bounding box center [215, 322] width 4 height 4
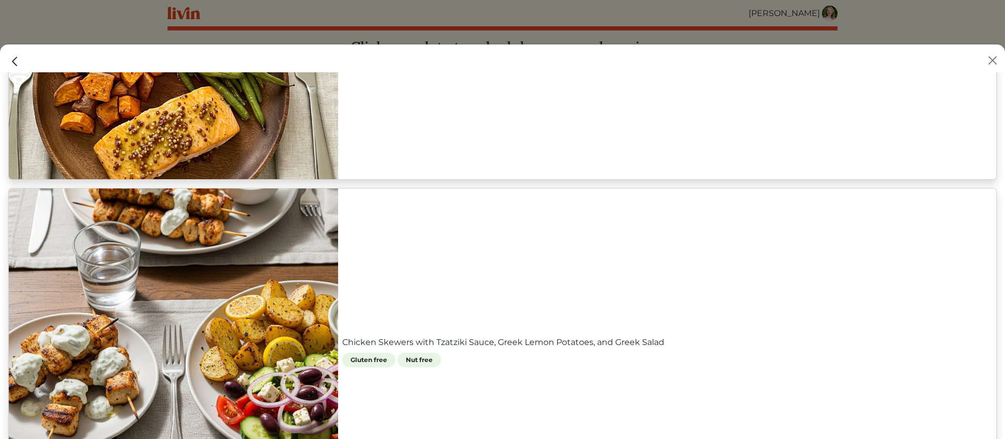
scroll to position [1106, 0]
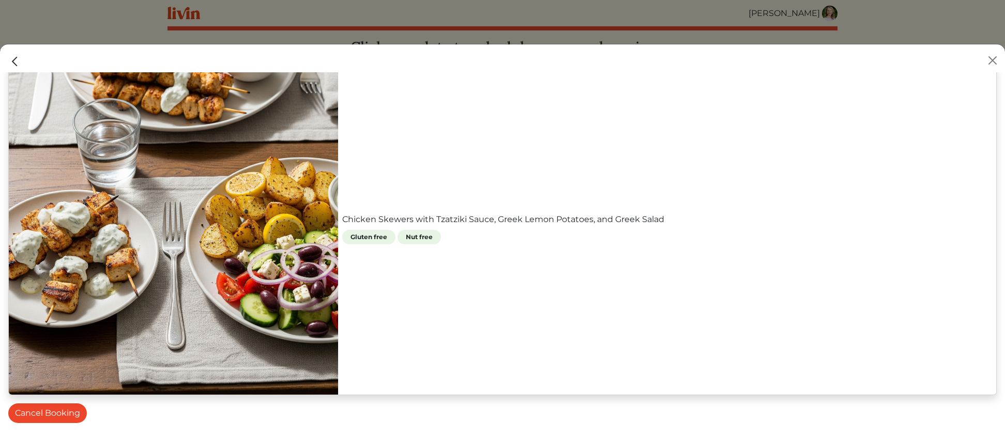
click at [342, 217] on link "Chicken Skewers with Tzatziki Sauce, Greek Lemon Potatoes, and Greek Salad" at bounding box center [667, 219] width 650 height 12
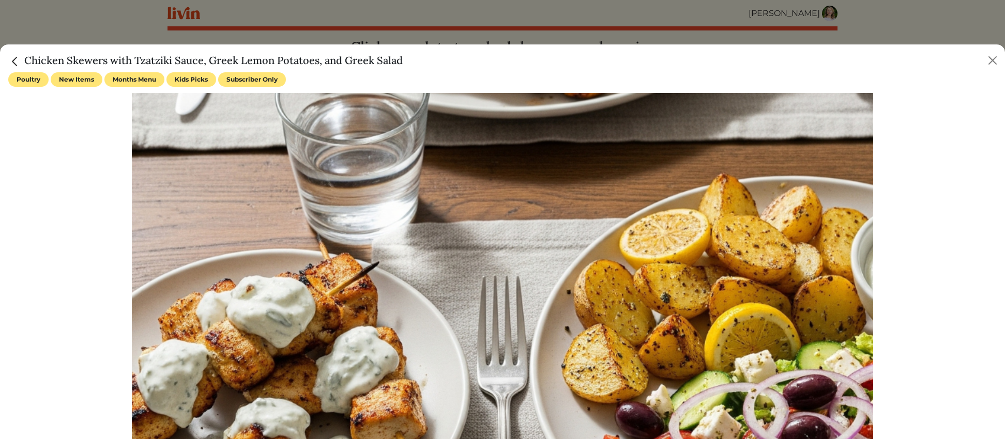
drag, startPoint x: 37, startPoint y: 59, endPoint x: 405, endPoint y: 63, distance: 367.5
click at [405, 63] on div "Chicken Skewers with Tzatziki Sauce, Greek Lemon Potatoes, and Greek Salad" at bounding box center [502, 58] width 1005 height 28
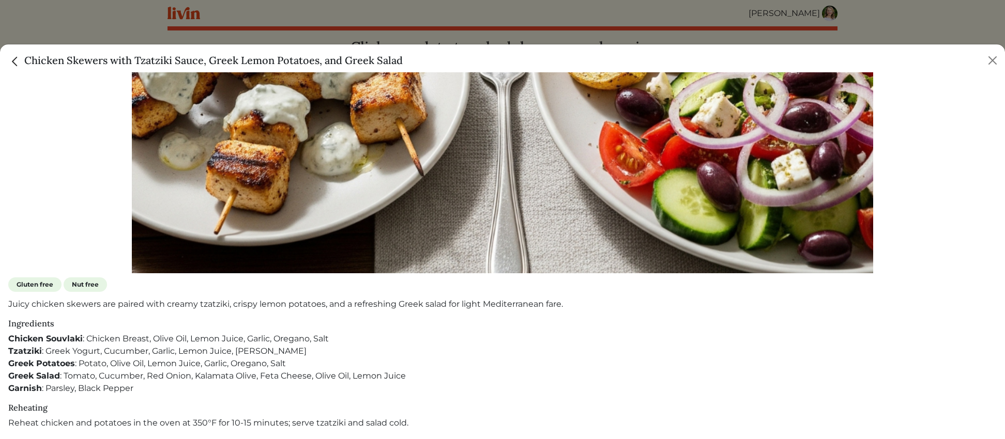
scroll to position [320, 0]
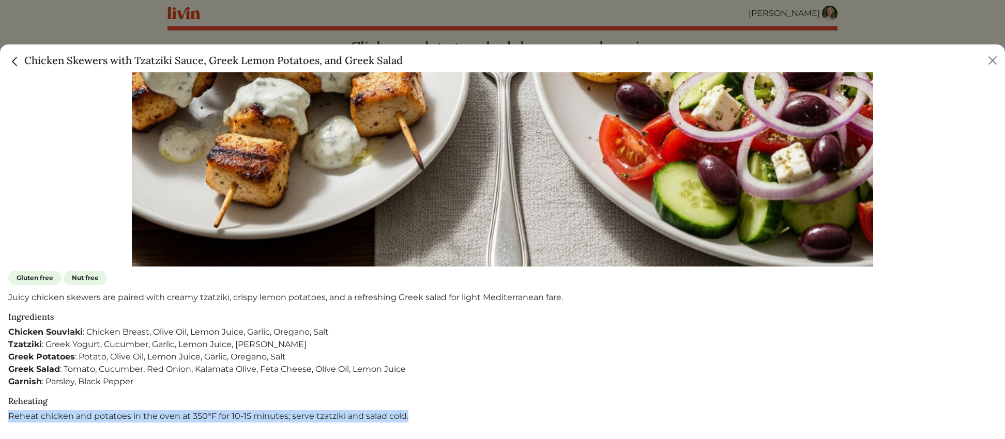
drag, startPoint x: 9, startPoint y: 417, endPoint x: 421, endPoint y: 422, distance: 411.5
click at [421, 422] on div "Poultry New Items Months Menu Kids Picks Subscriber Only Gluten free Nut free J…" at bounding box center [502, 255] width 1005 height 367
click at [17, 57] on img "Close" at bounding box center [14, 61] width 13 height 13
